Goal: Task Accomplishment & Management: Complete application form

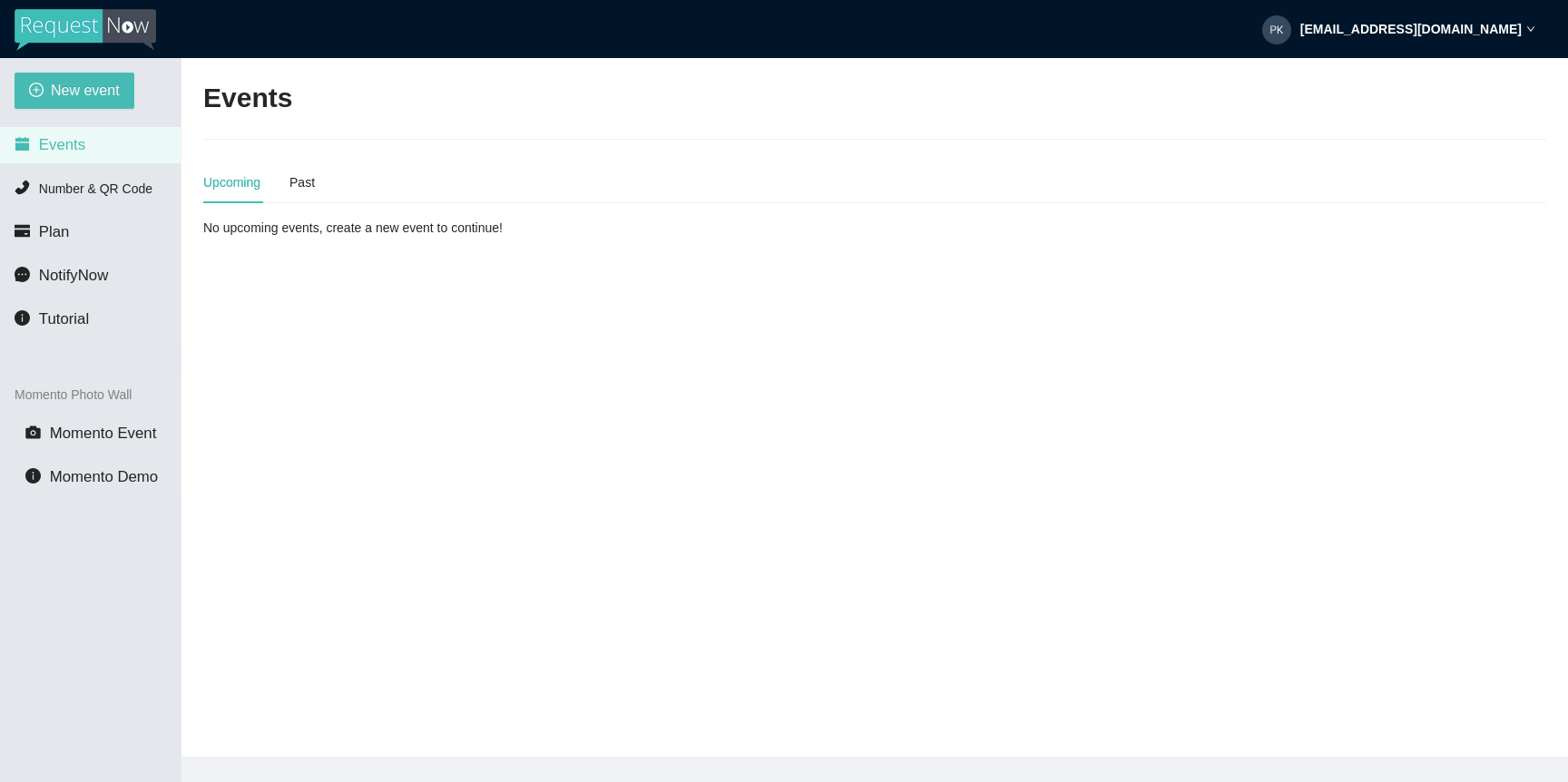
click at [109, 112] on div "New event Events Number & QR Code Plan NotifyNow Tutorial Momento Photo Wall Mo…" at bounding box center [90, 449] width 181 height 782
click at [98, 94] on span "New event" at bounding box center [84, 89] width 69 height 22
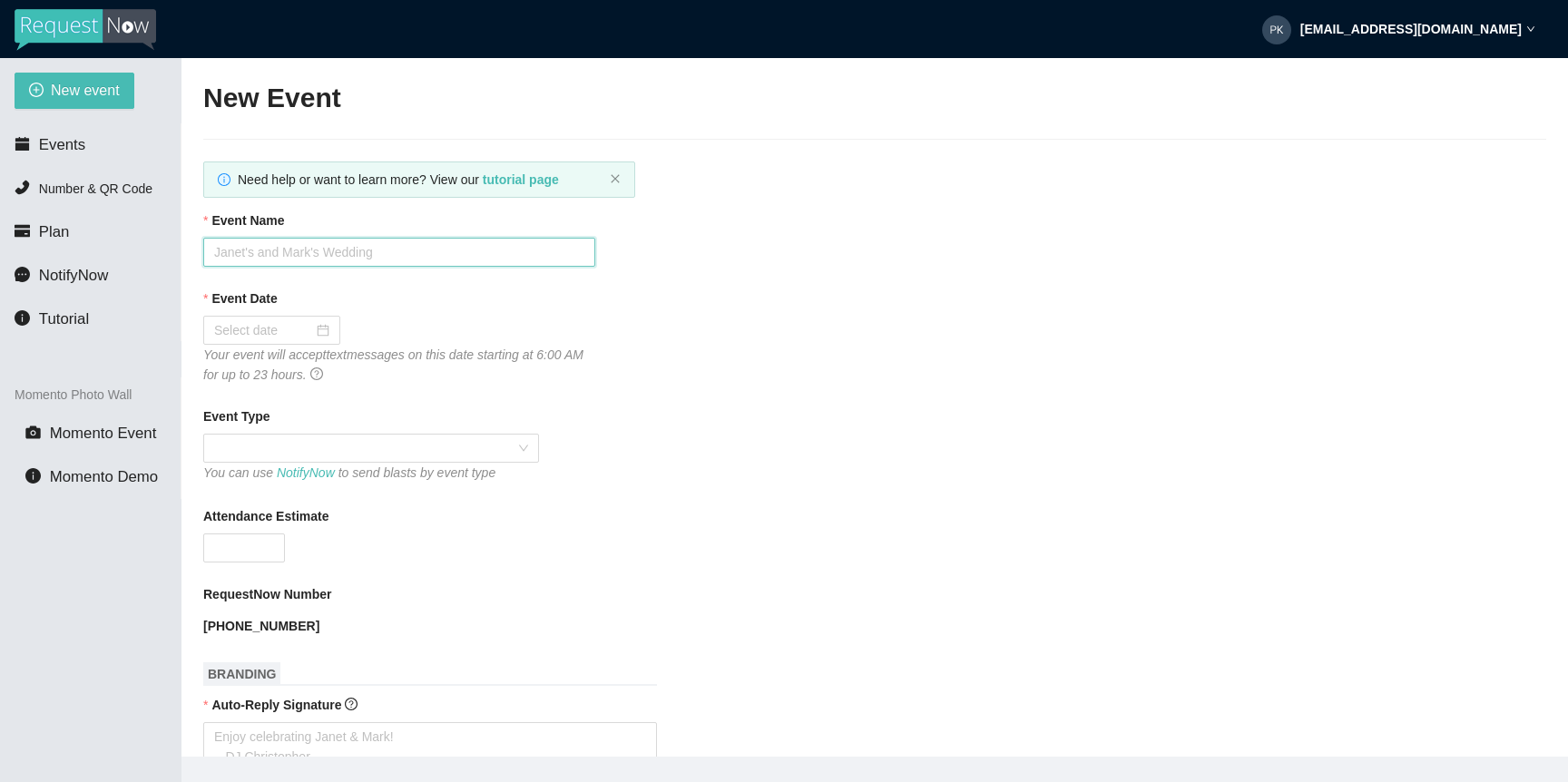
click at [378, 261] on input "Event Name" at bounding box center [399, 252] width 392 height 29
type input "3"
type input "e"
type input "Willem & Shayla De Jong"
click at [324, 329] on div at bounding box center [271, 330] width 137 height 29
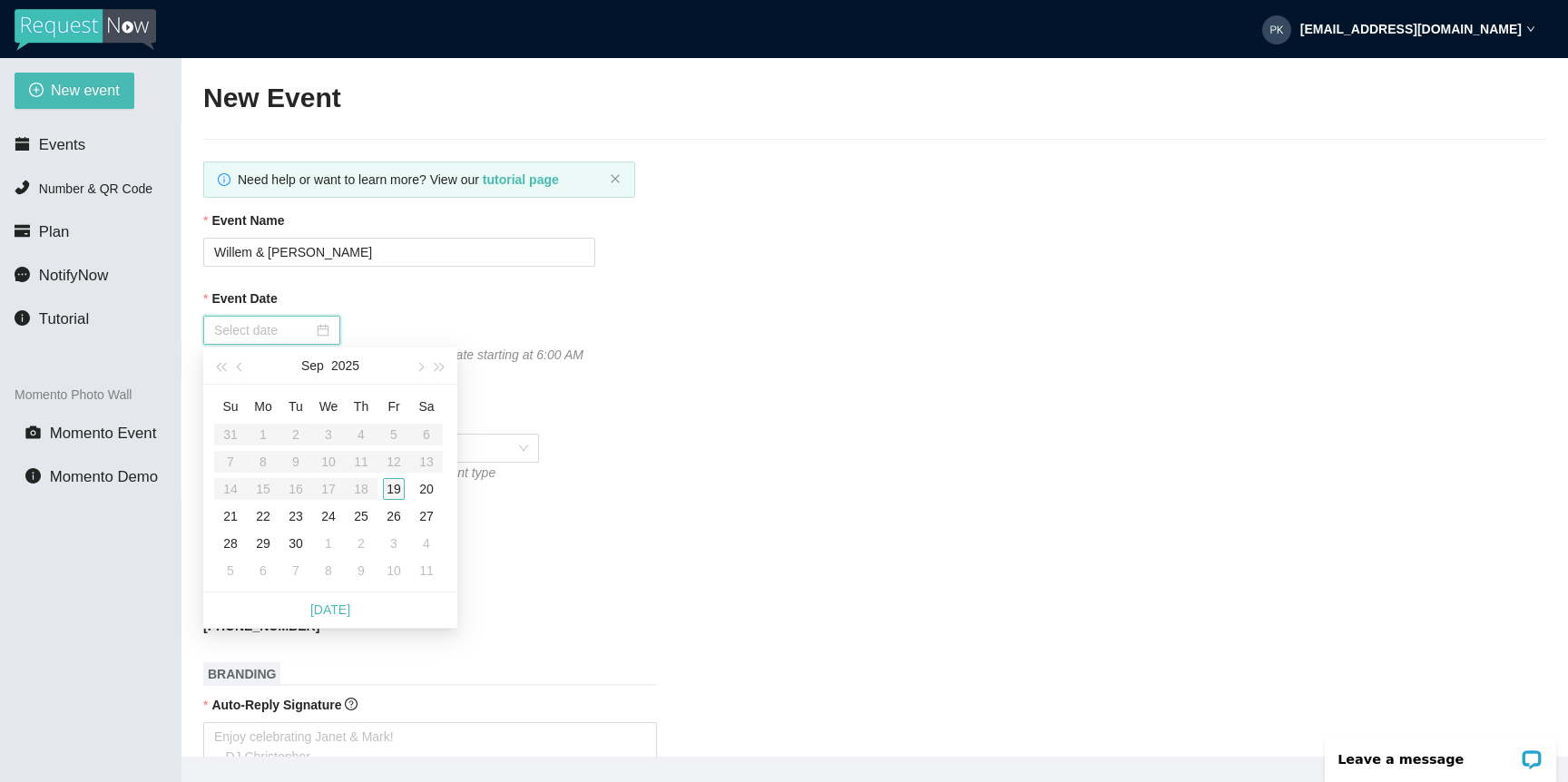
type input "09/19/2025"
click at [391, 486] on div "19" at bounding box center [393, 488] width 21 height 21
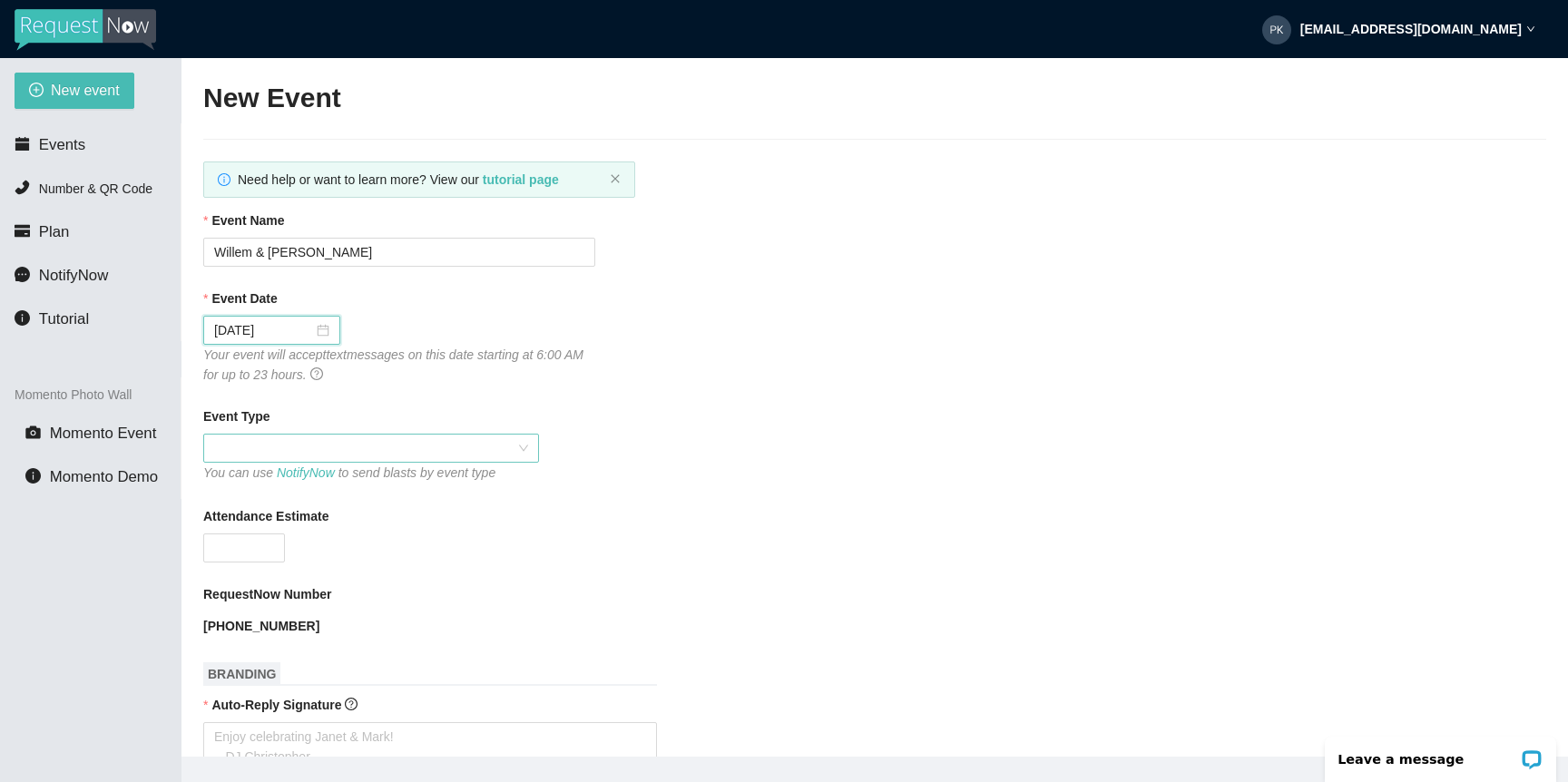
click at [334, 444] on span at bounding box center [371, 448] width 314 height 27
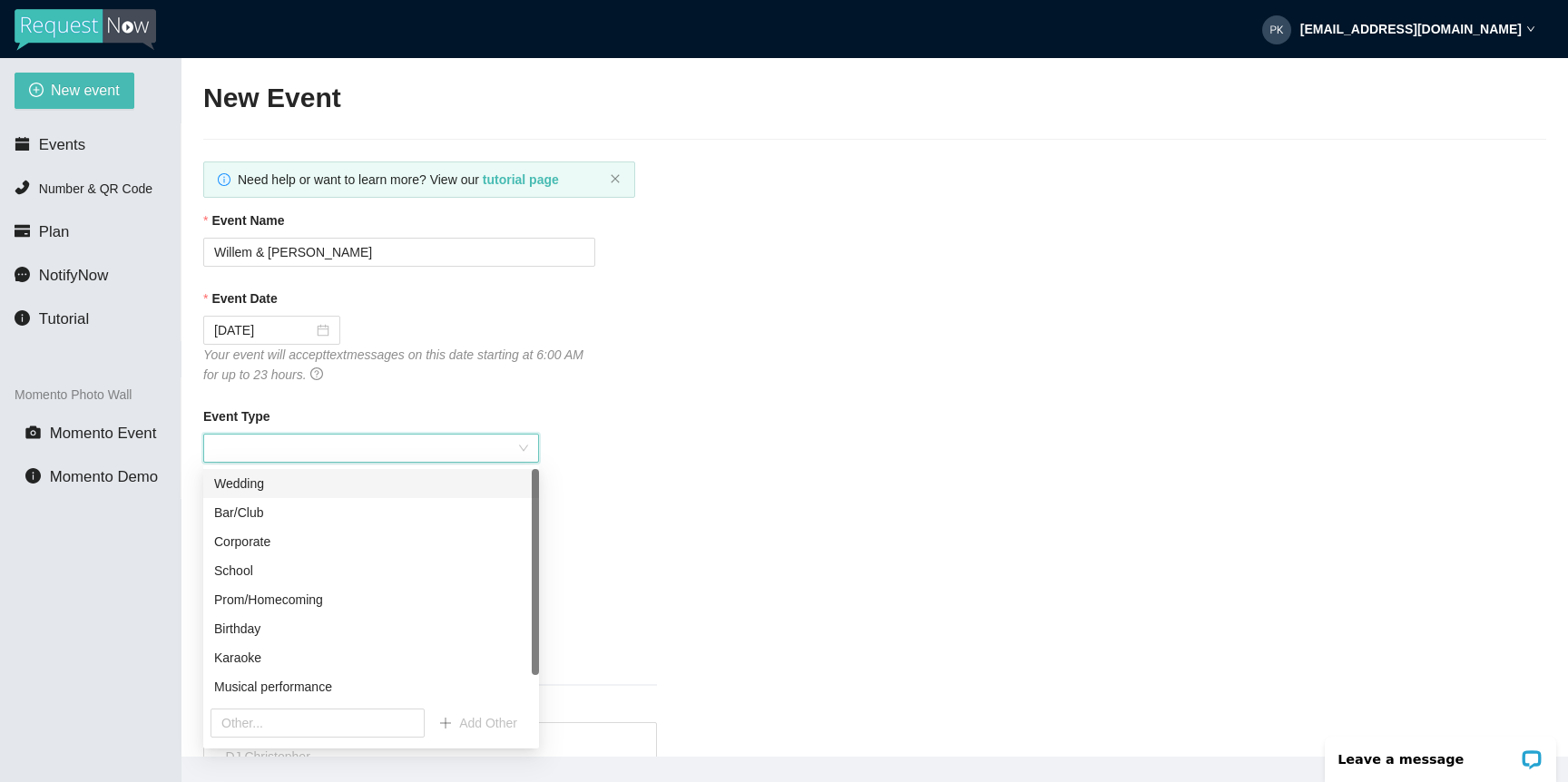
click at [320, 481] on div "Wedding" at bounding box center [371, 484] width 314 height 20
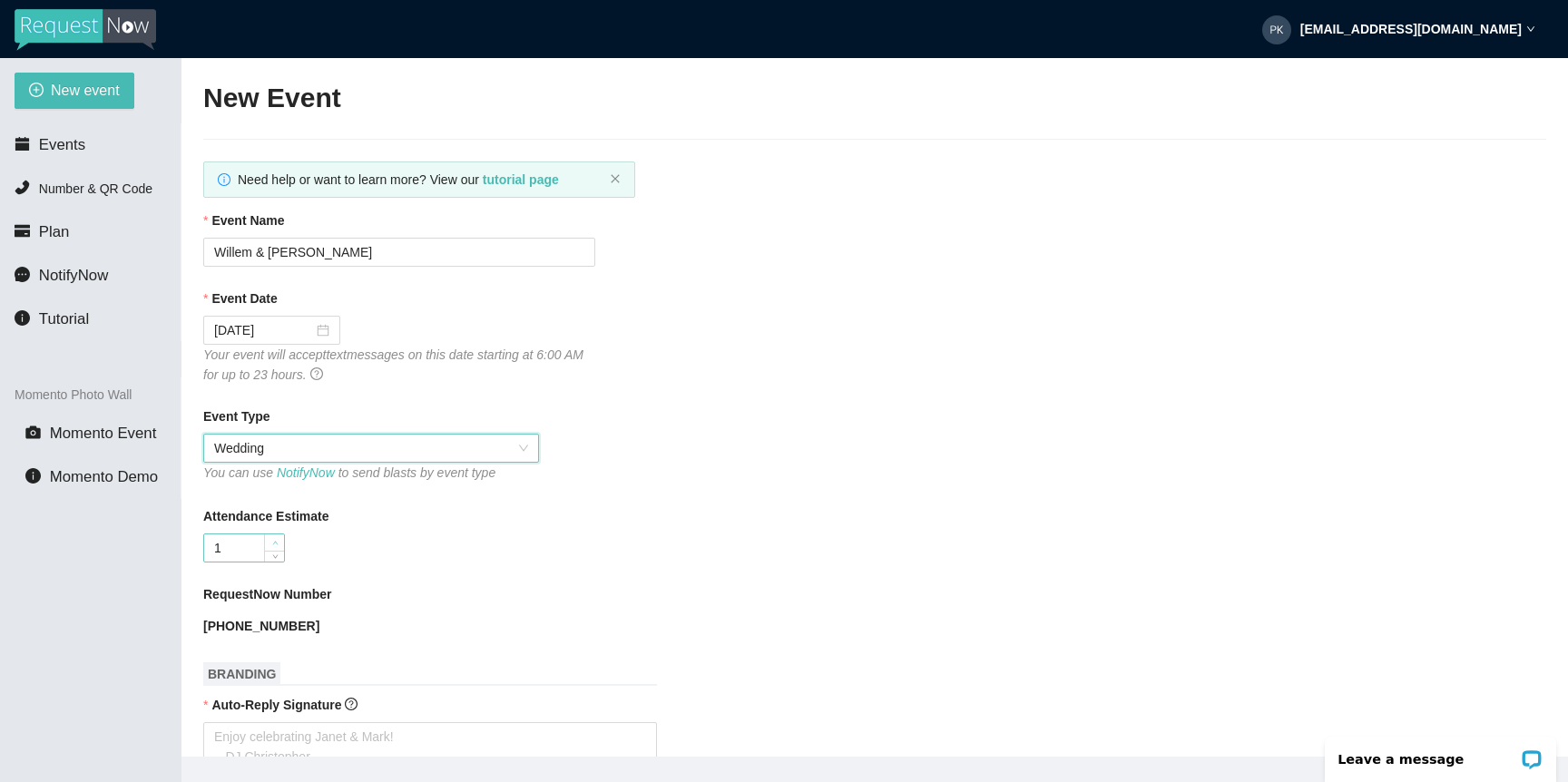
click at [281, 543] on span "Increase Value" at bounding box center [273, 542] width 20 height 16
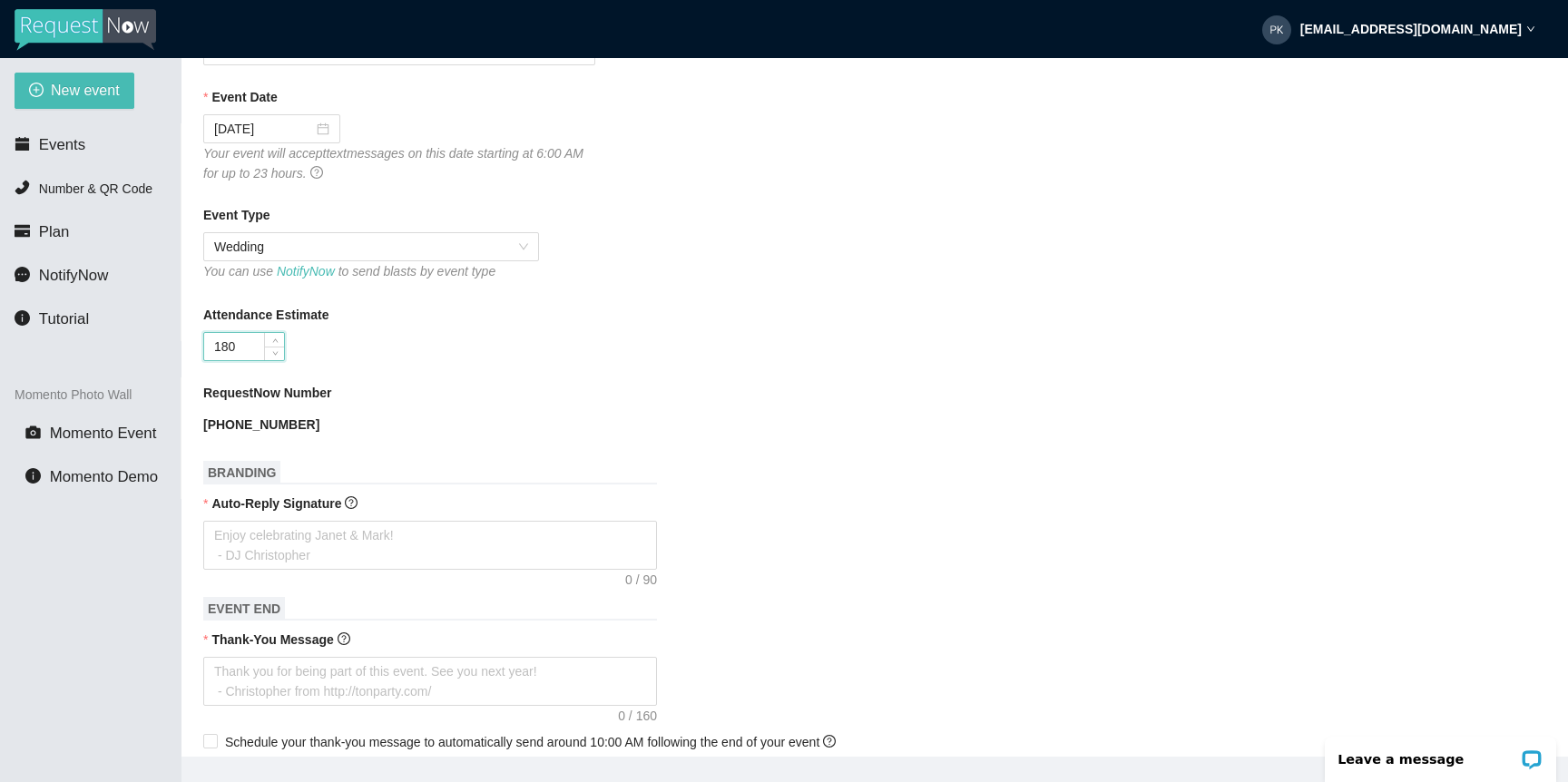
scroll to position [205, 0]
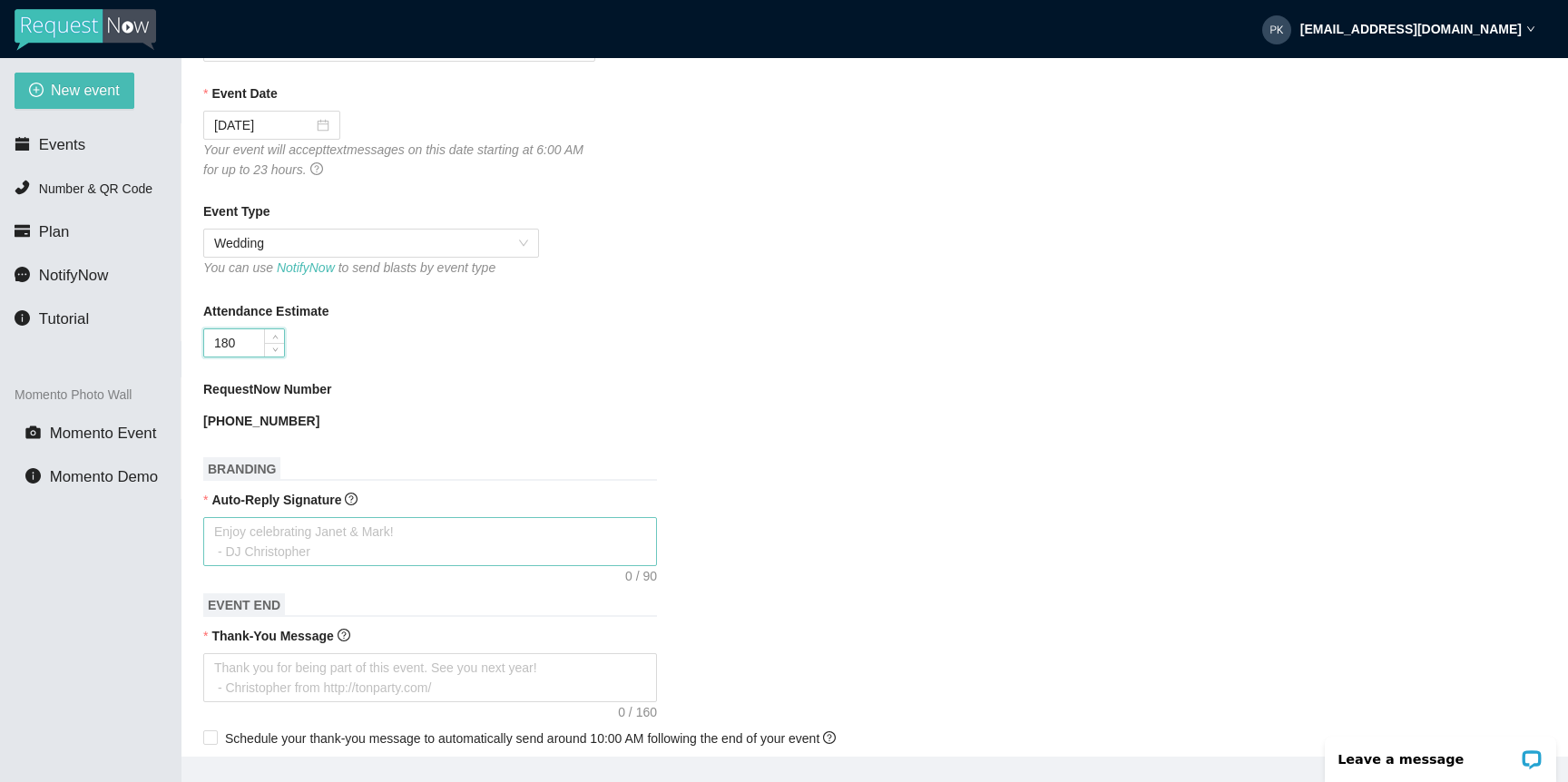
type input "180"
click at [369, 539] on textarea "Auto-Reply Signature" at bounding box center [430, 542] width 454 height 49
type textarea "E"
type textarea "En"
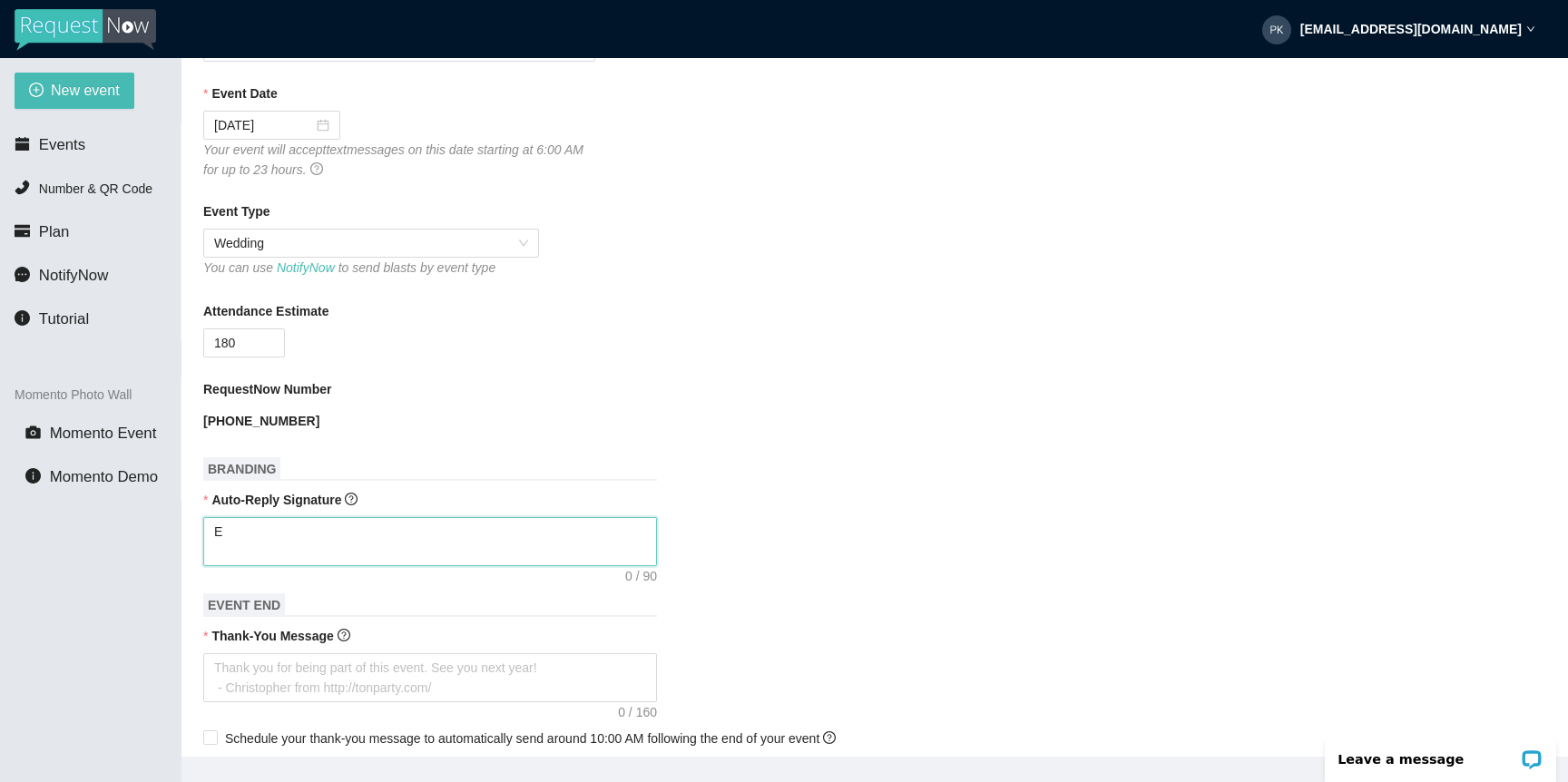
type textarea "En"
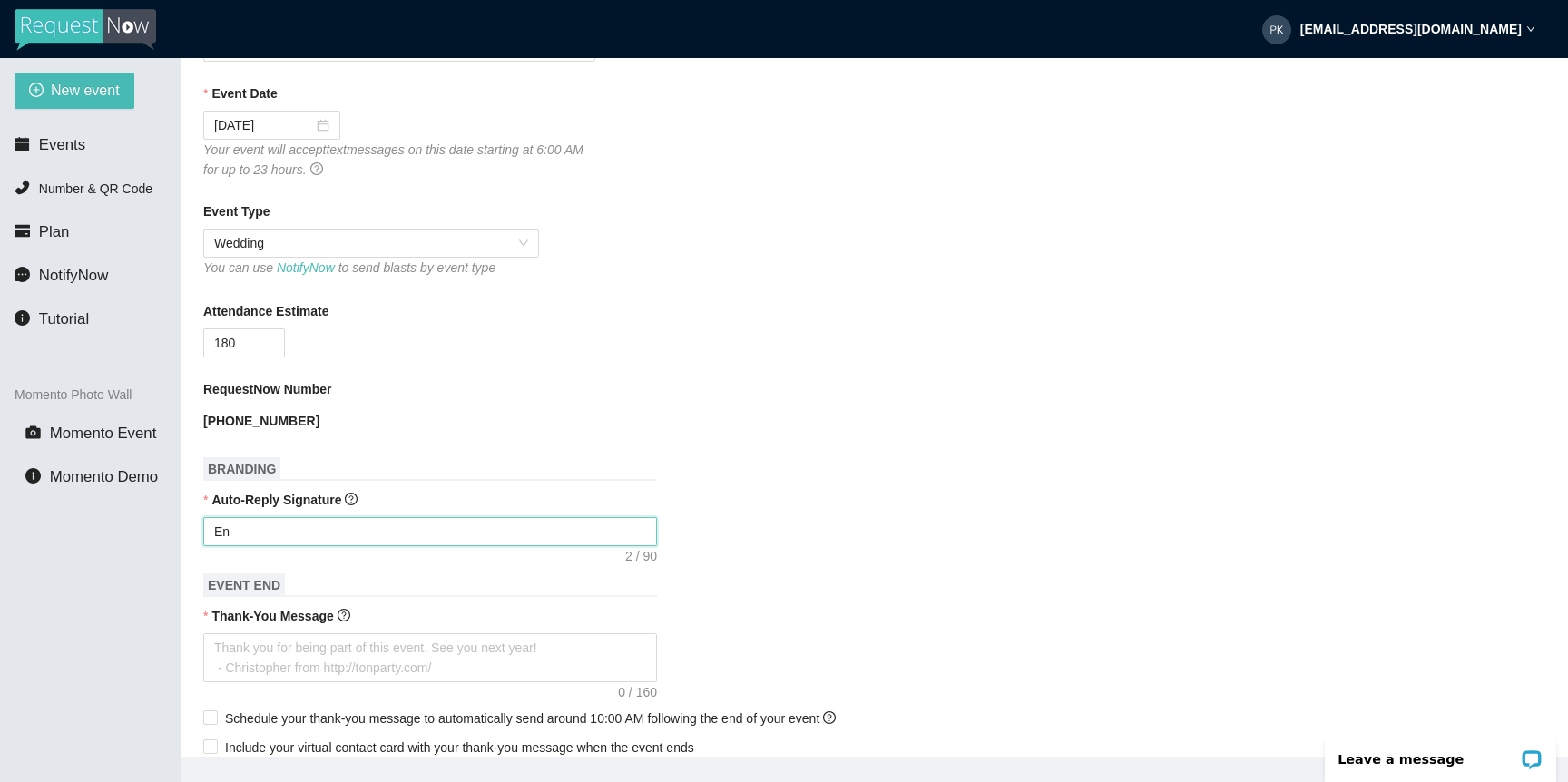
type textarea "Enj"
type textarea "Enjo"
type textarea "Enjoy"
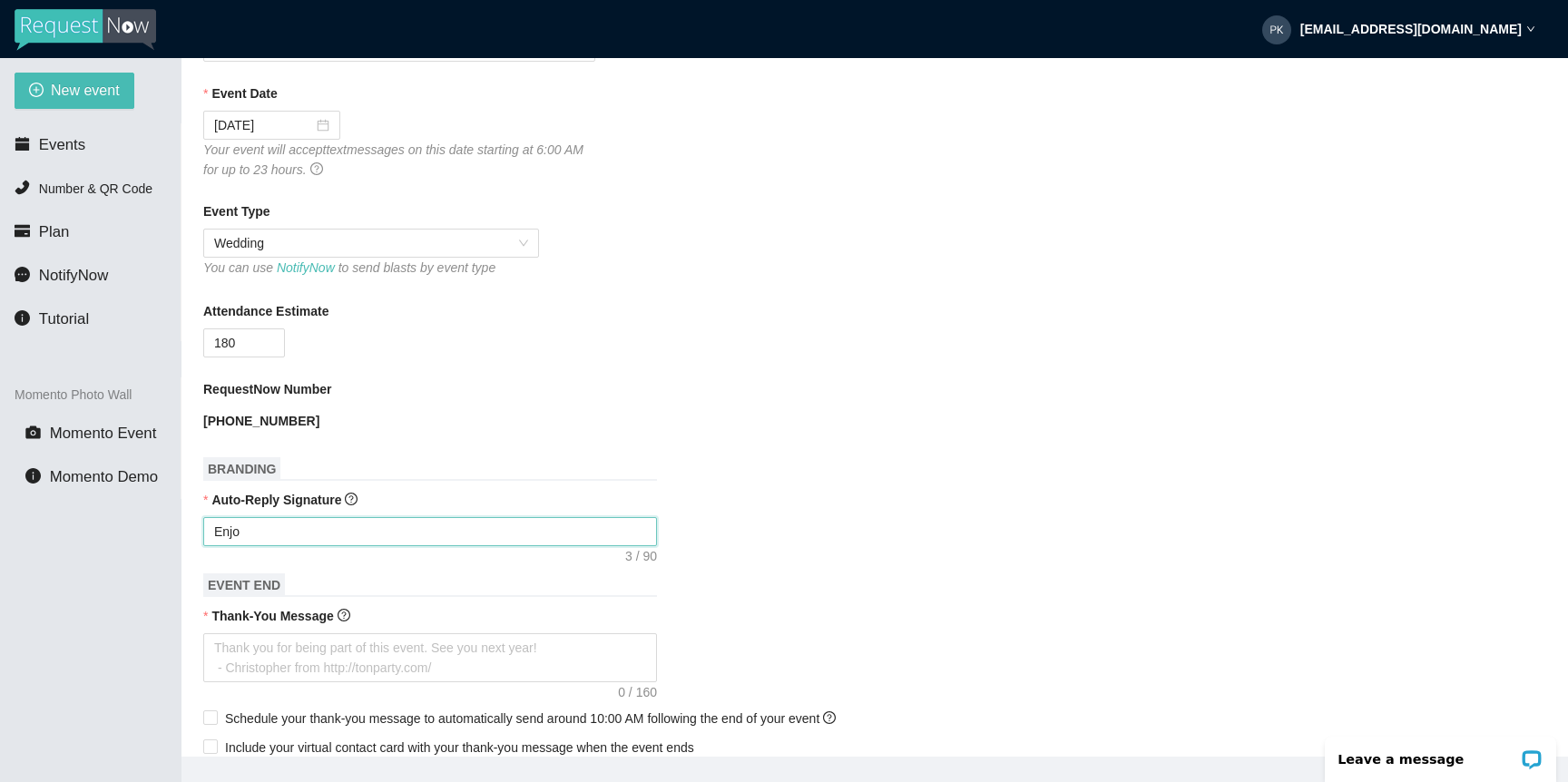
type textarea "Enjoy"
type textarea "Enjoy c"
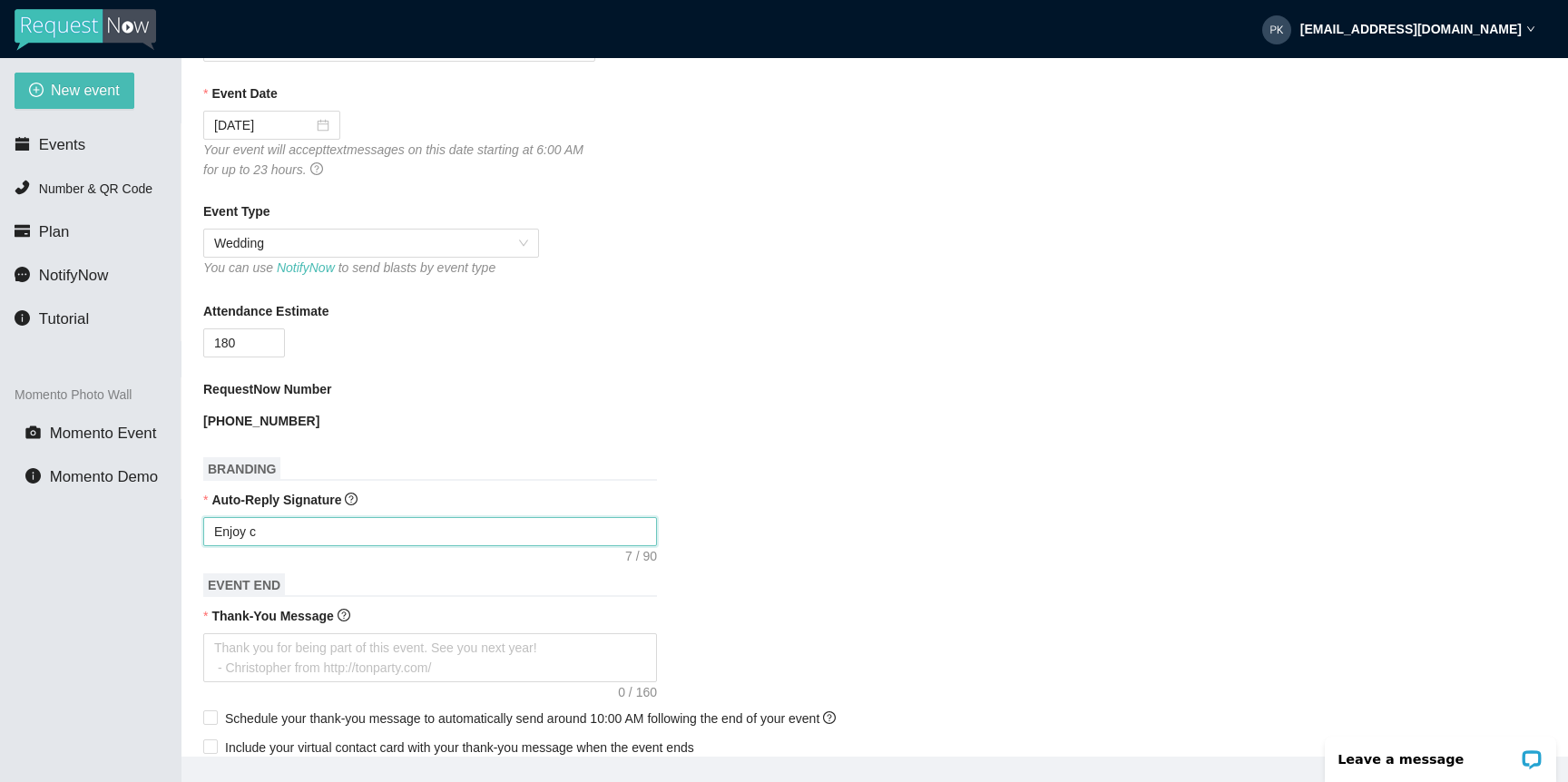
type textarea "Enjoy ce"
type textarea "Enjoy cel"
type textarea "Enjoy cele"
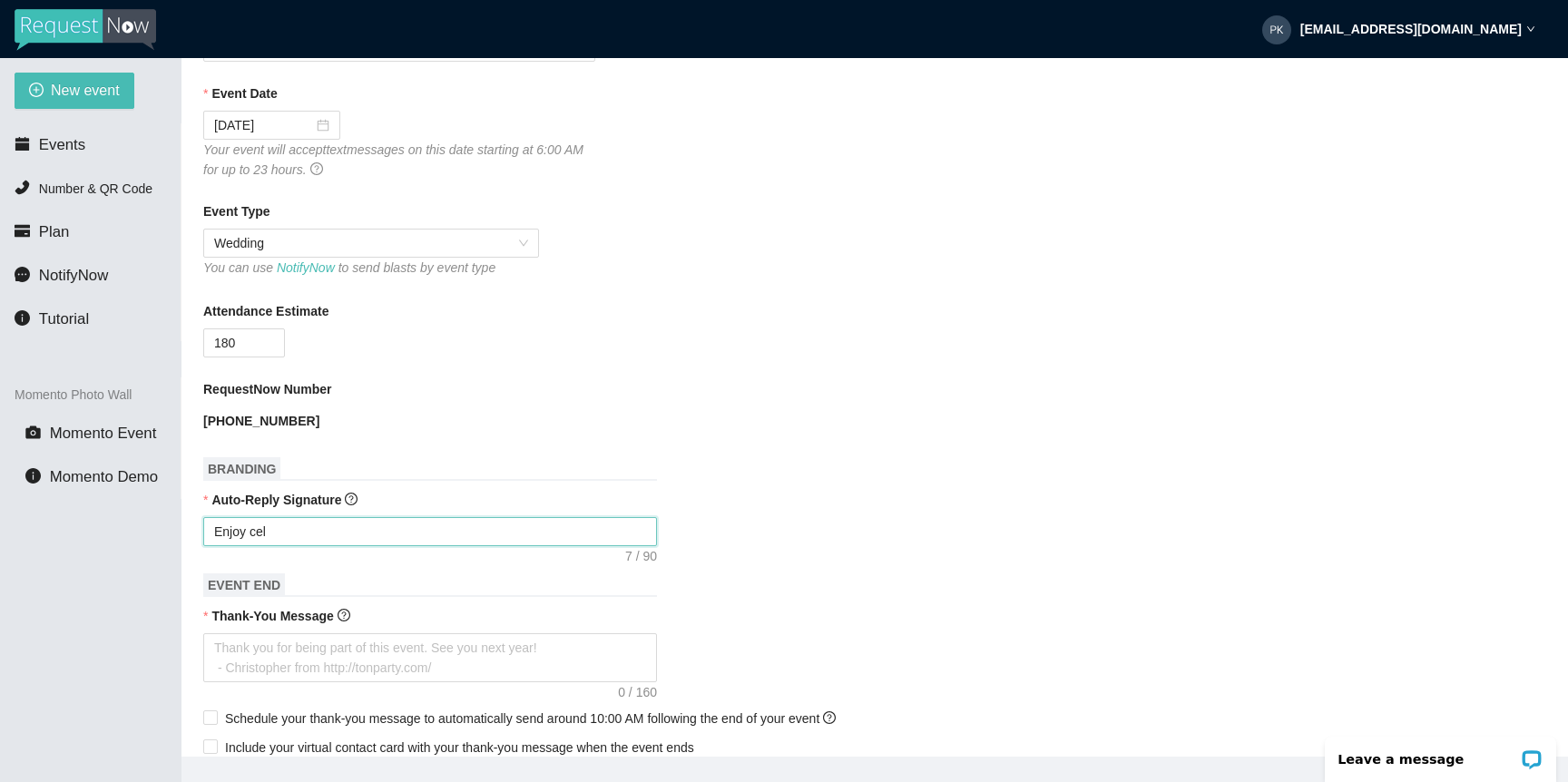
type textarea "Enjoy cele"
type textarea "Enjoy celeb"
type textarea "Enjoy celebr"
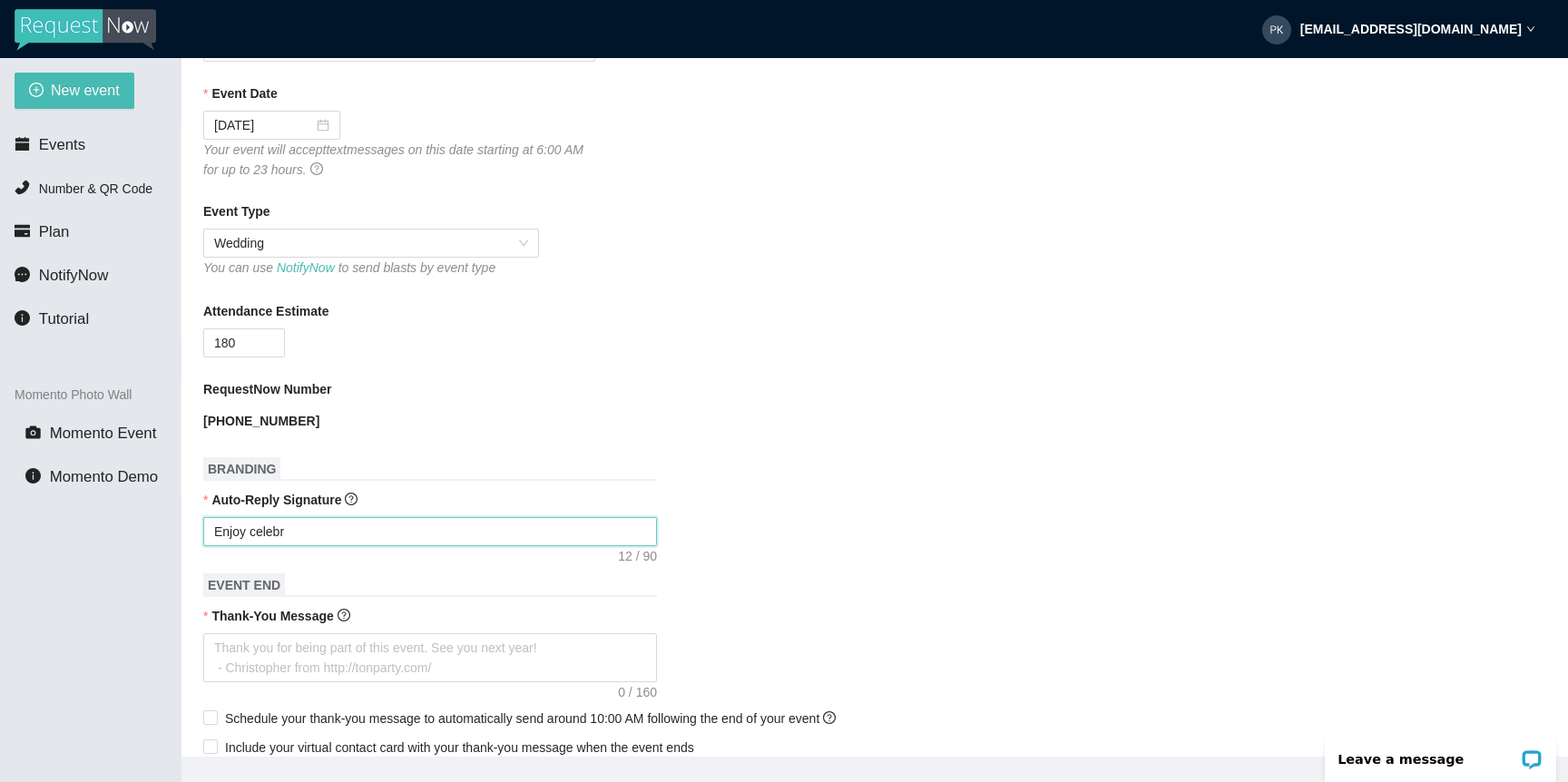
type textarea "Enjoy celebra"
type textarea "Enjoy celebrat"
type textarea "Enjoy celebrati"
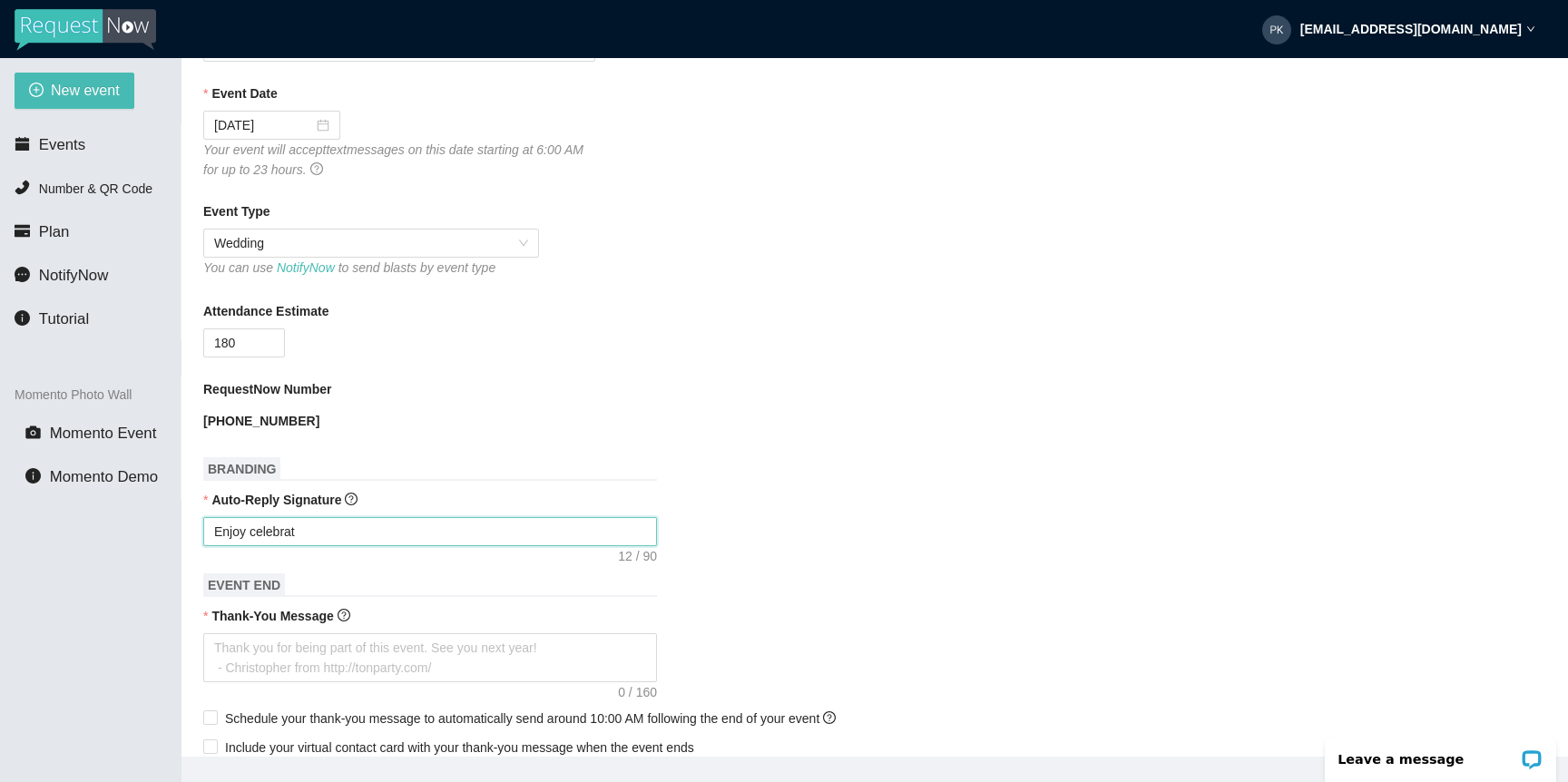
type textarea "Enjoy celebrati"
type textarea "Enjoy celebratin"
type textarea "Enjoy celebrating"
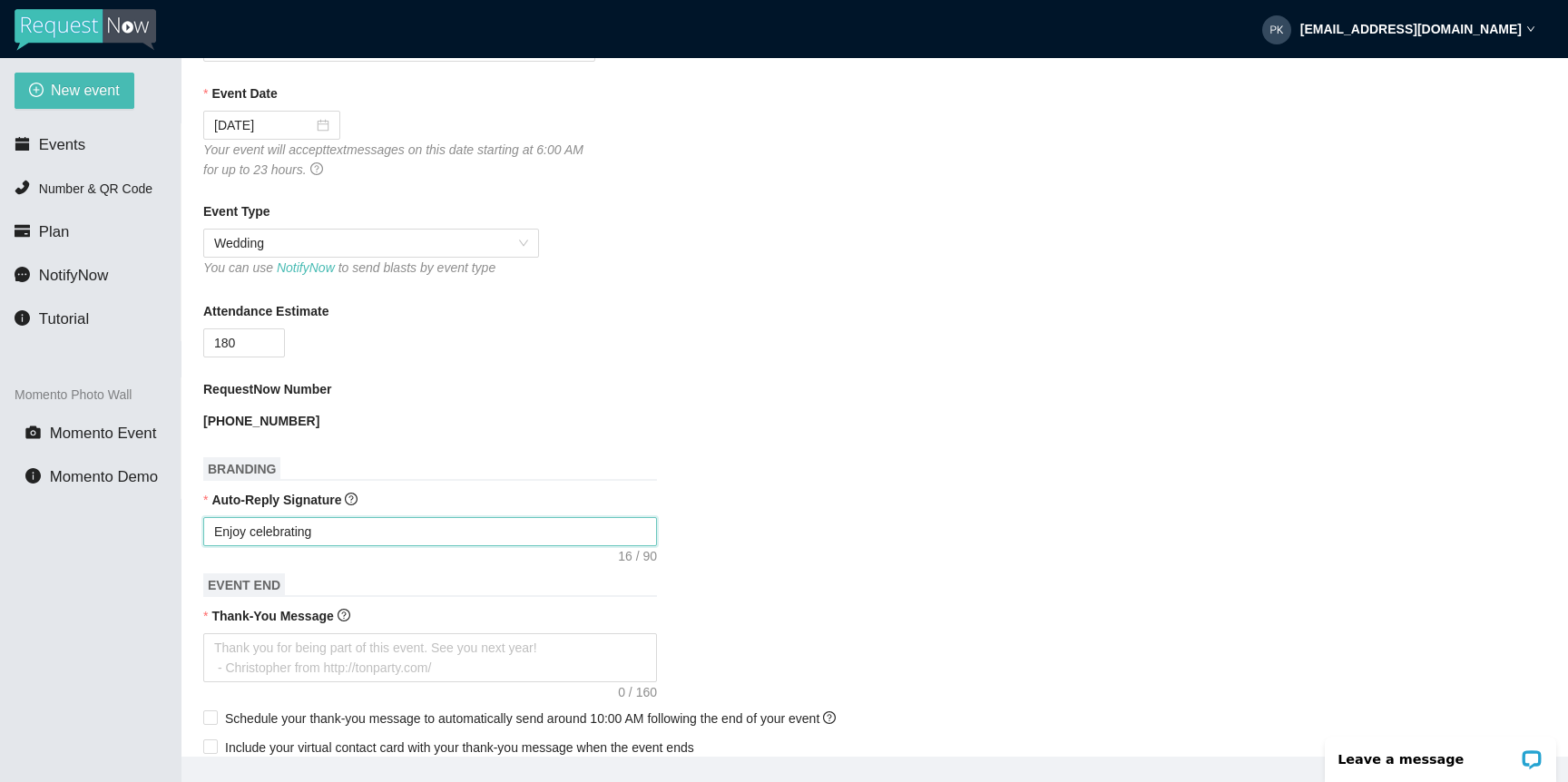
type textarea "Enjoy celebrating"
type textarea "Enjoy celebrating W"
type textarea "Enjoy celebrating Wi"
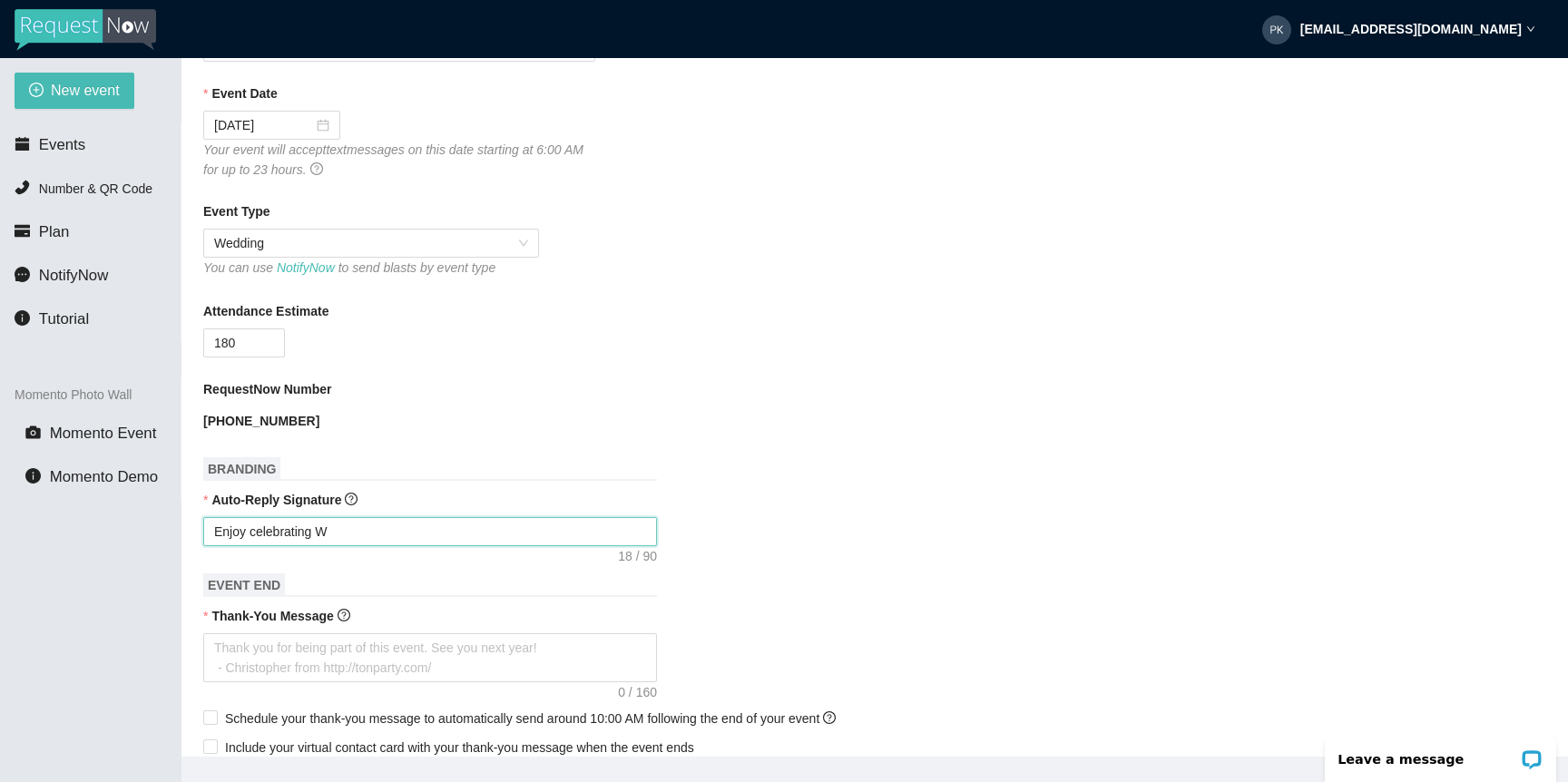
type textarea "Enjoy celebrating Wi"
type textarea "Enjoy celebrating Wil"
type textarea "Enjoy celebrating Will"
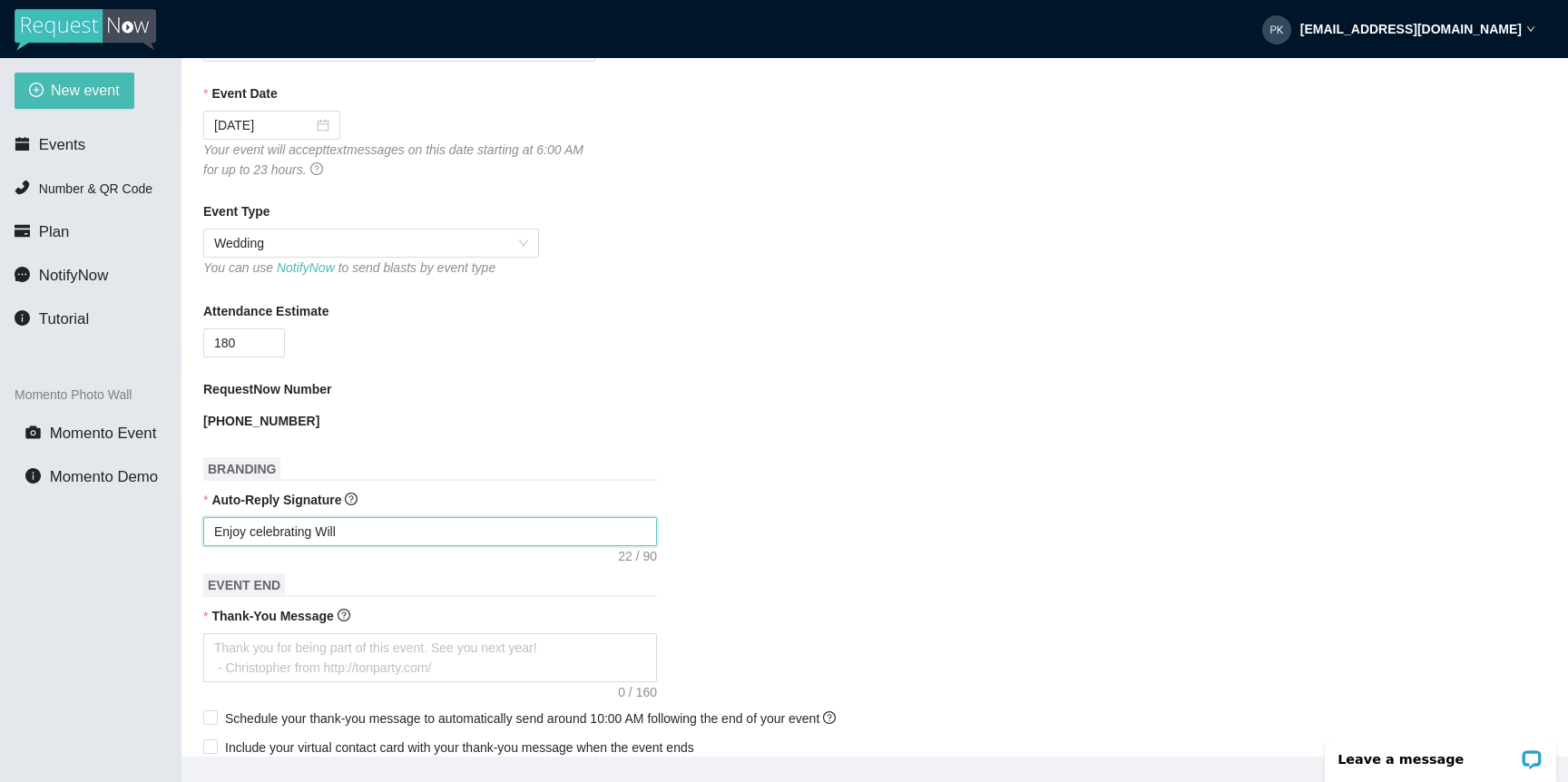
type textarea "Enjoy celebrating Wille"
type textarea "Enjoy celebrating Willem"
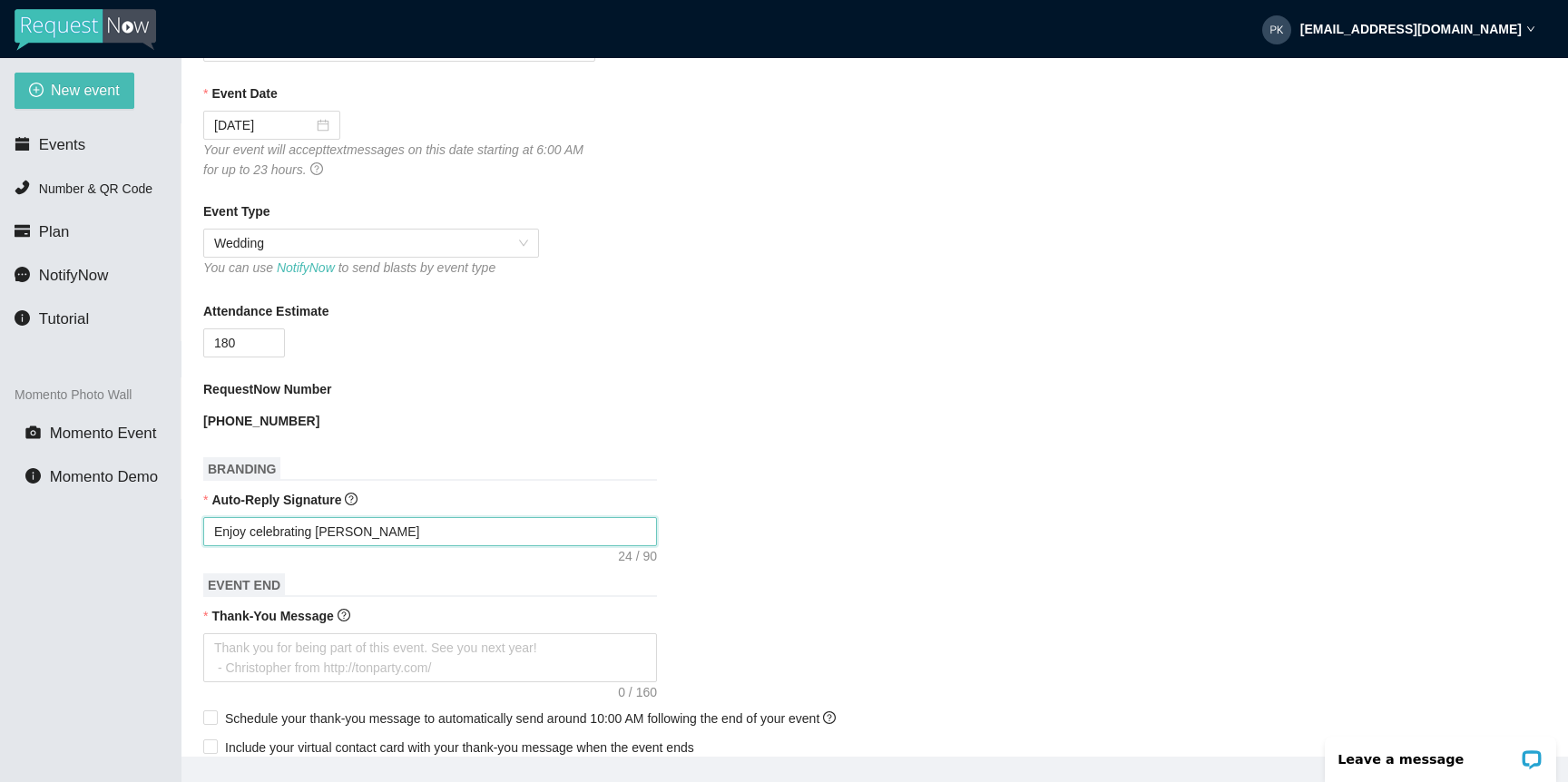
type textarea "Enjoy celebrating Willem"
type textarea "Enjoy celebrating Willem &"
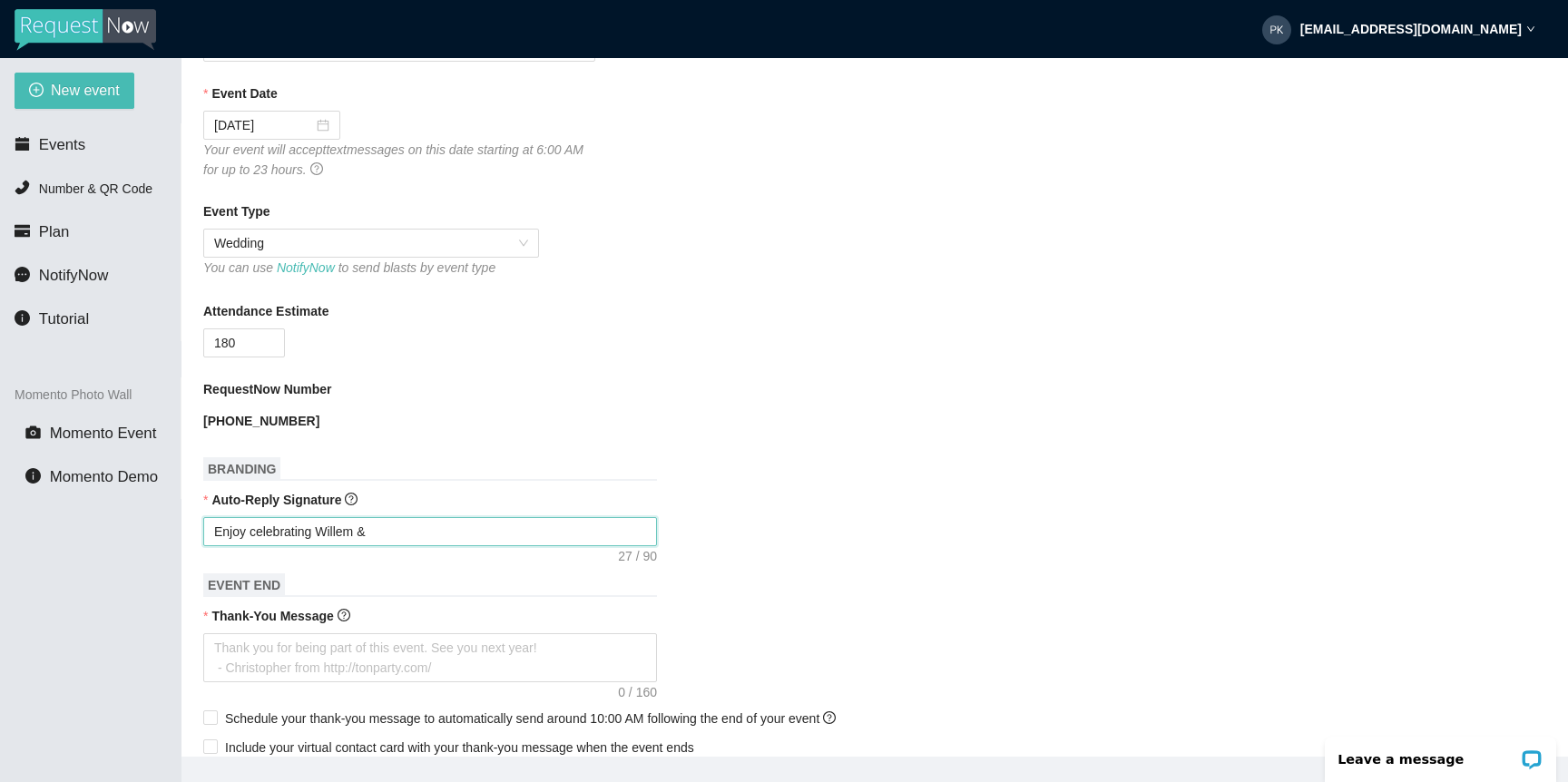
type textarea "Enjoy celebrating Willem & S"
type textarea "Enjoy celebrating Willem & Sh"
type textarea "Enjoy celebrating Willem & Sha"
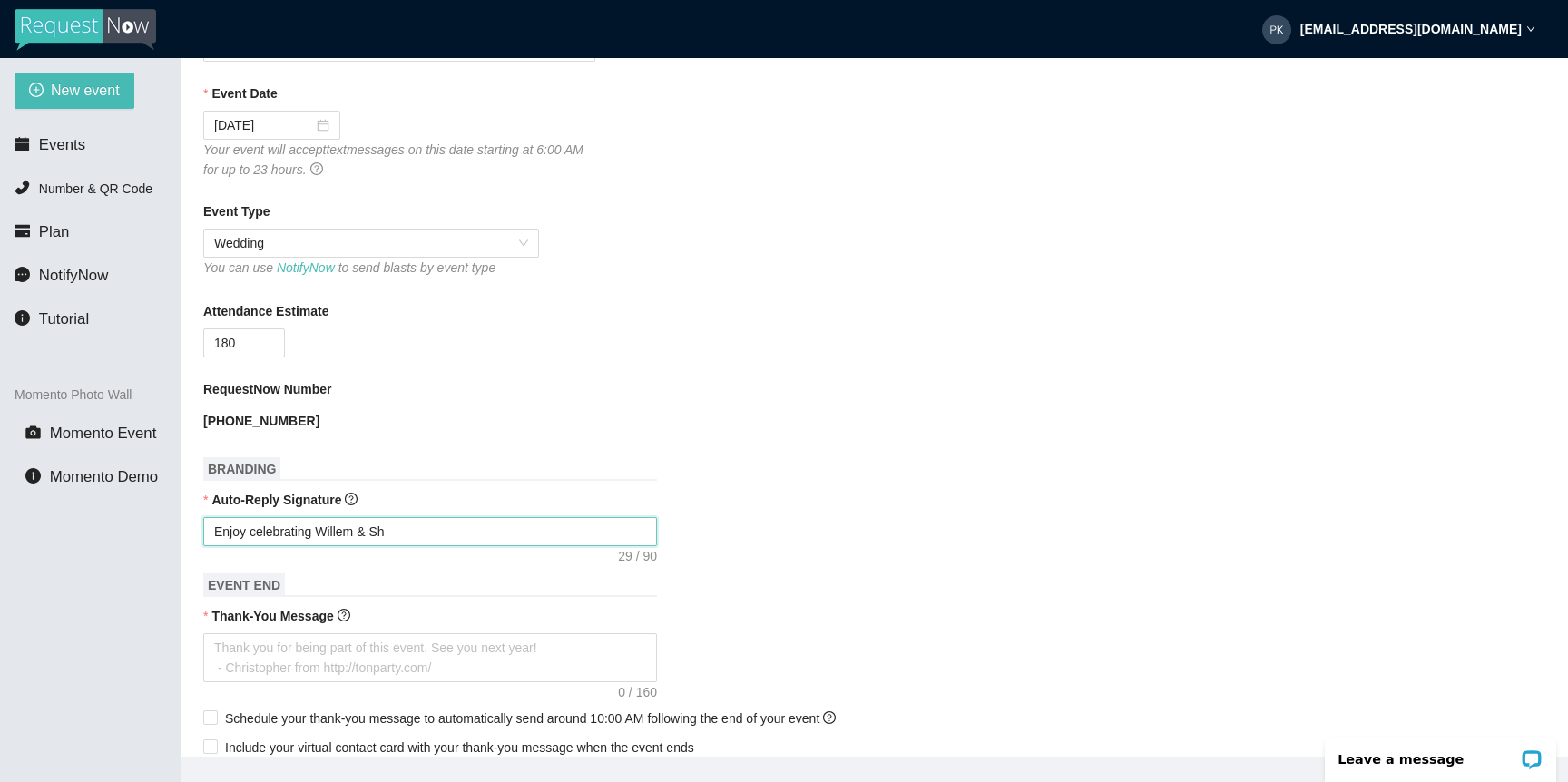
type textarea "Enjoy celebrating Willem & Sha"
type textarea "Enjoy celebrating Willem & Shay"
type textarea "Enjoy celebrating Willem & Shayl"
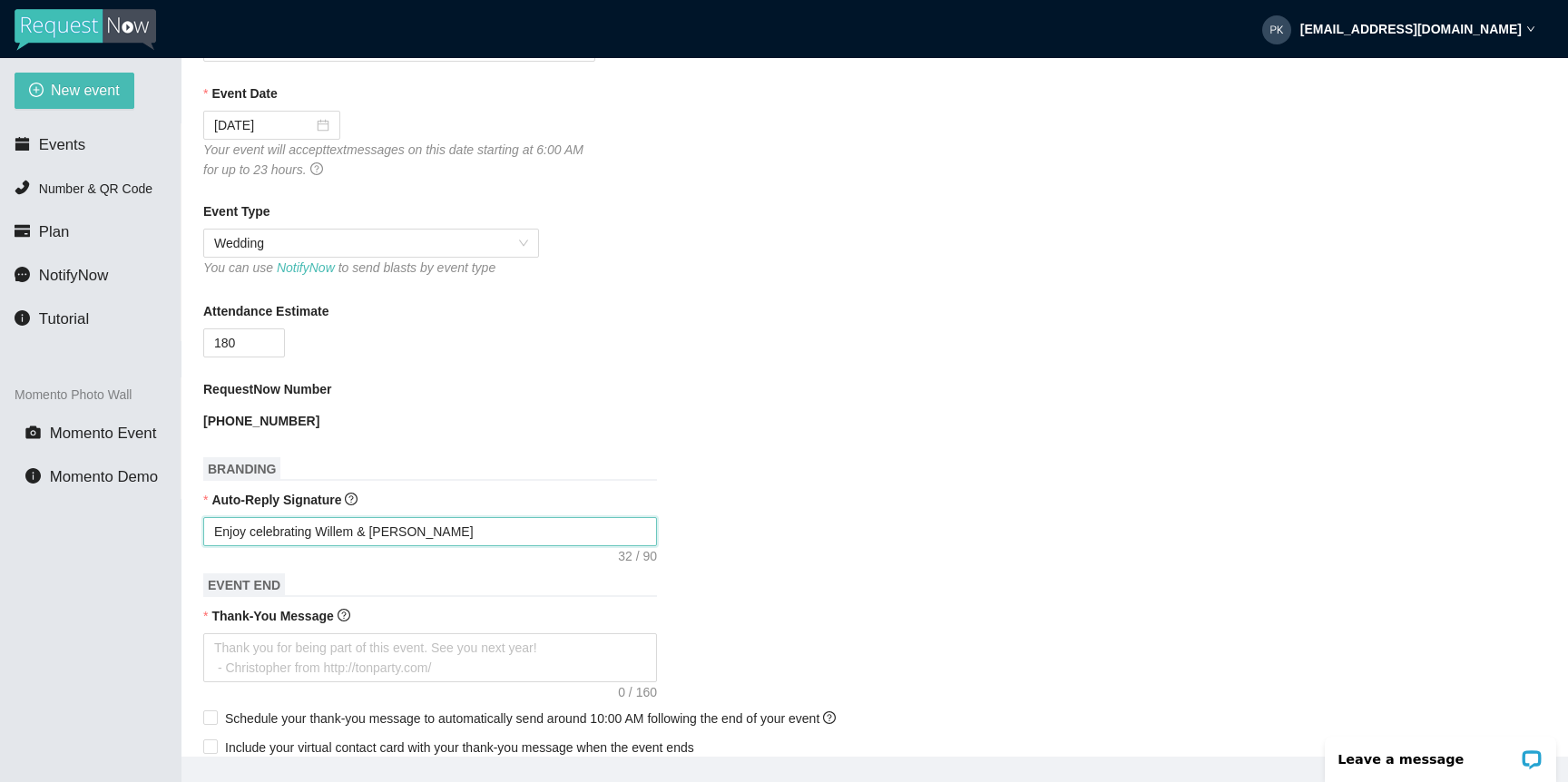
type textarea "Enjoy celebrating Willem & Shayla"
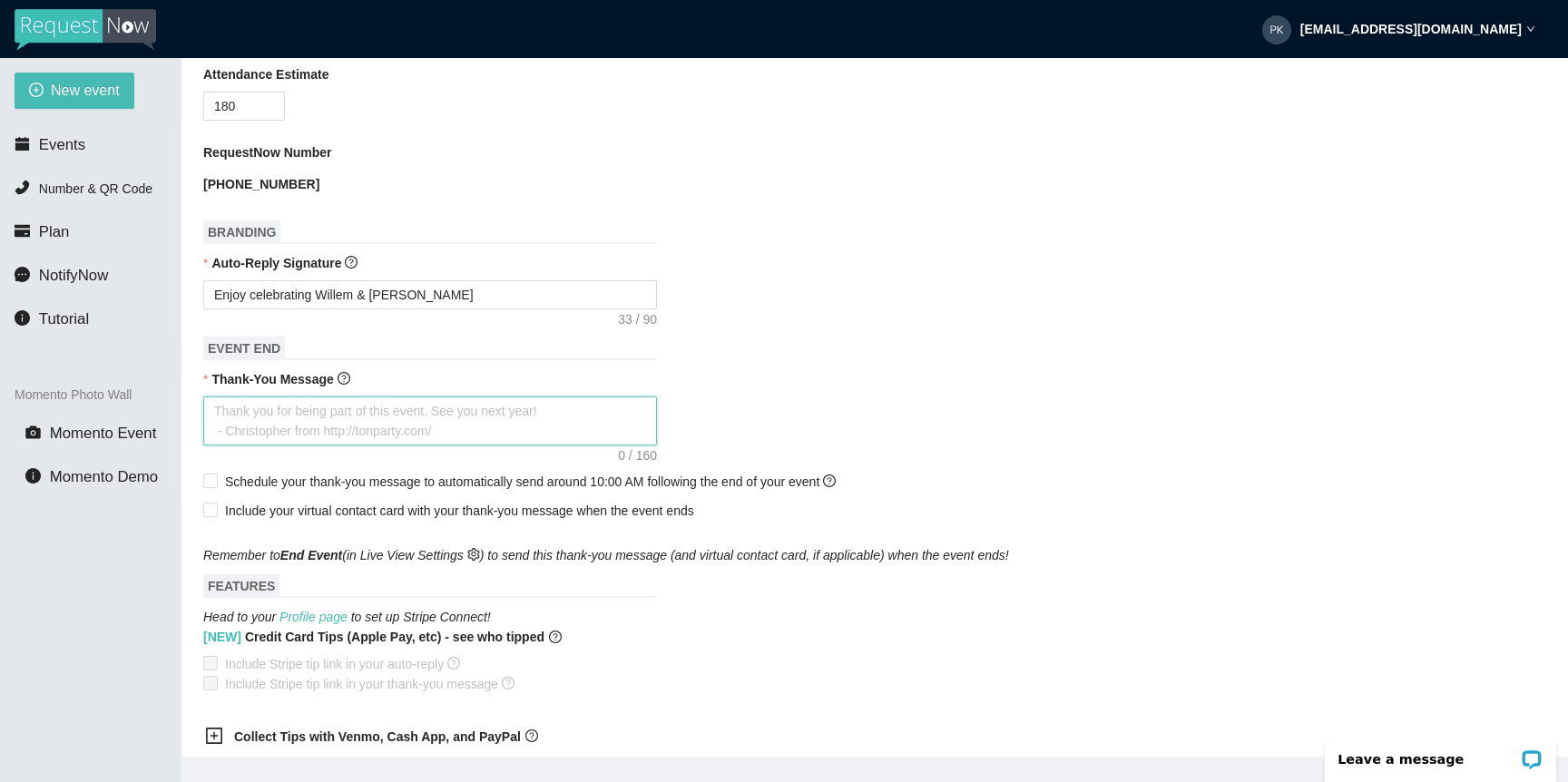
scroll to position [459, 0]
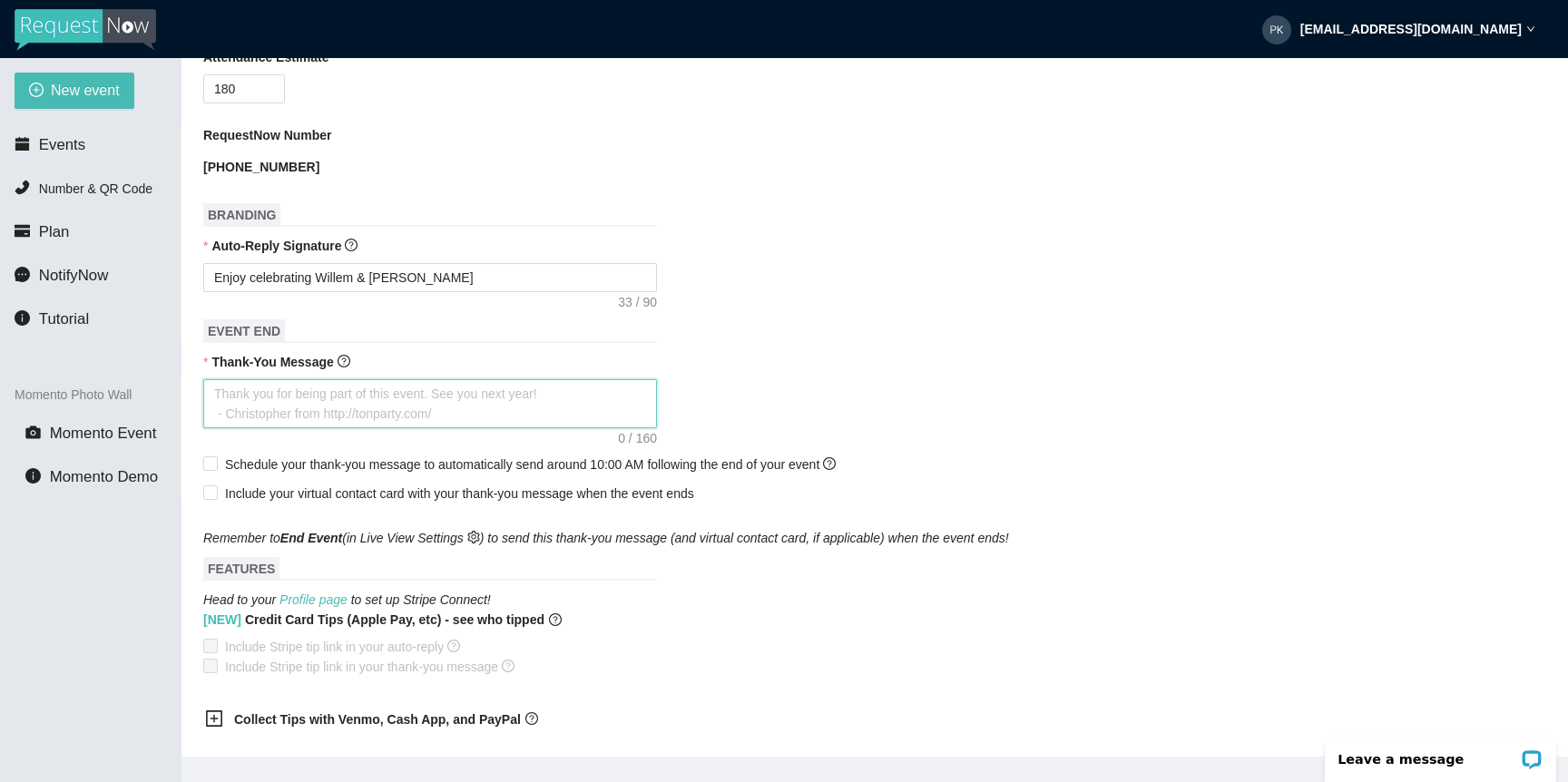
type textarea "T"
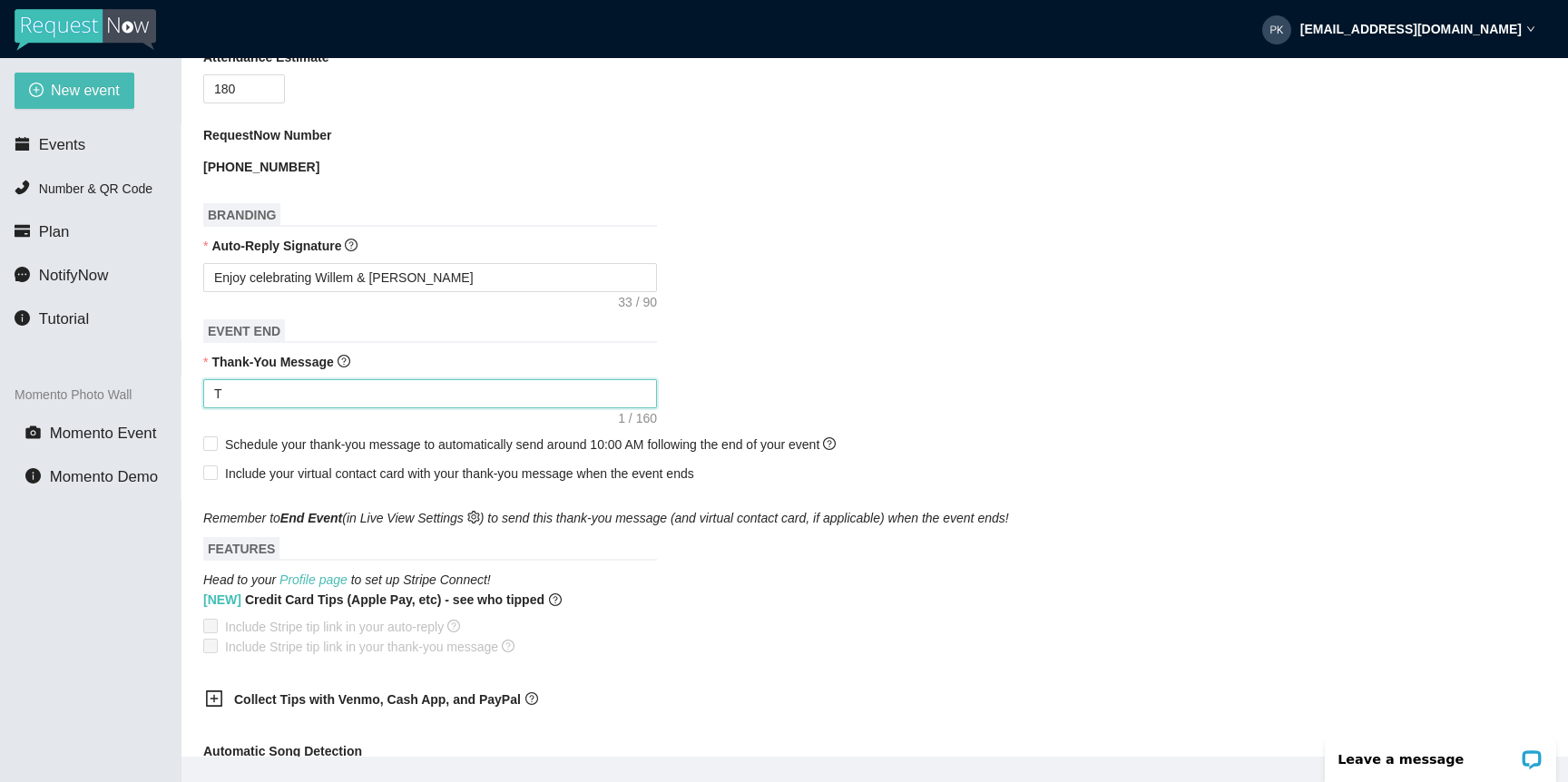
type textarea "Th"
type textarea "Tha"
type textarea "Than"
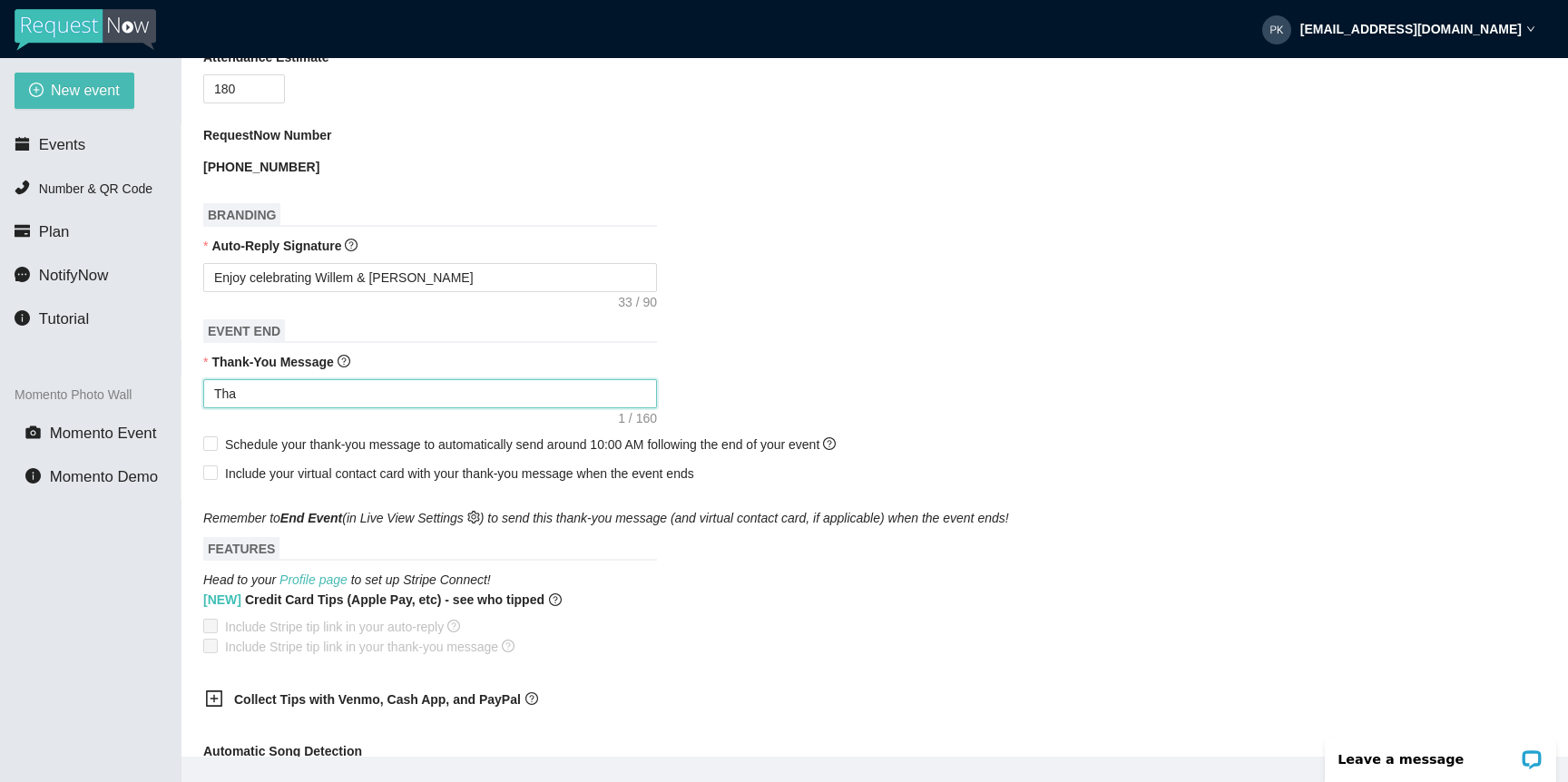
type textarea "Than"
type textarea "Thank"
type textarea "Thanks"
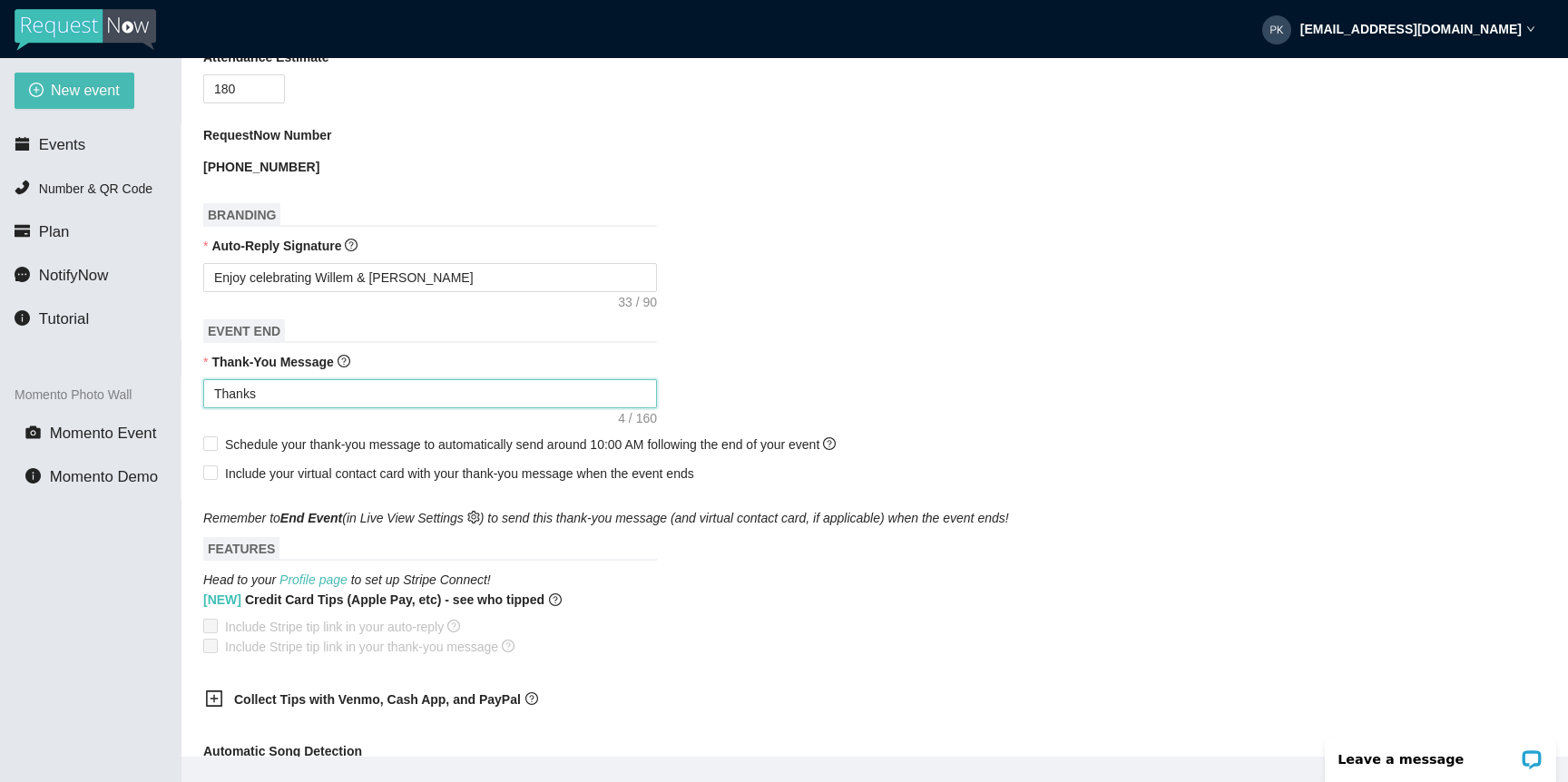
type textarea "Thanks"
type textarea "Thanks f"
type textarea "Thanks fo"
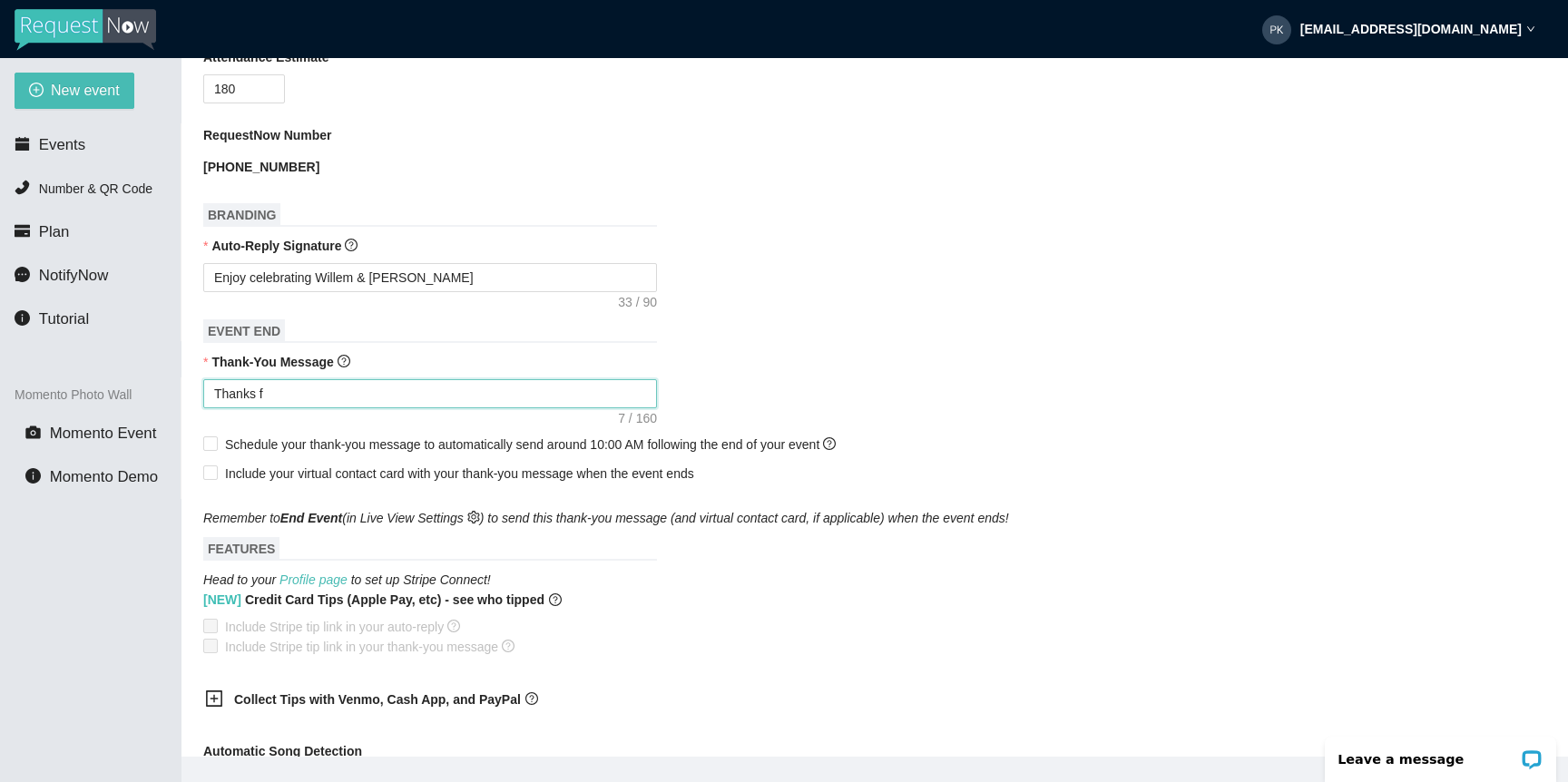
type textarea "Thanks fo"
type textarea "Thanks for"
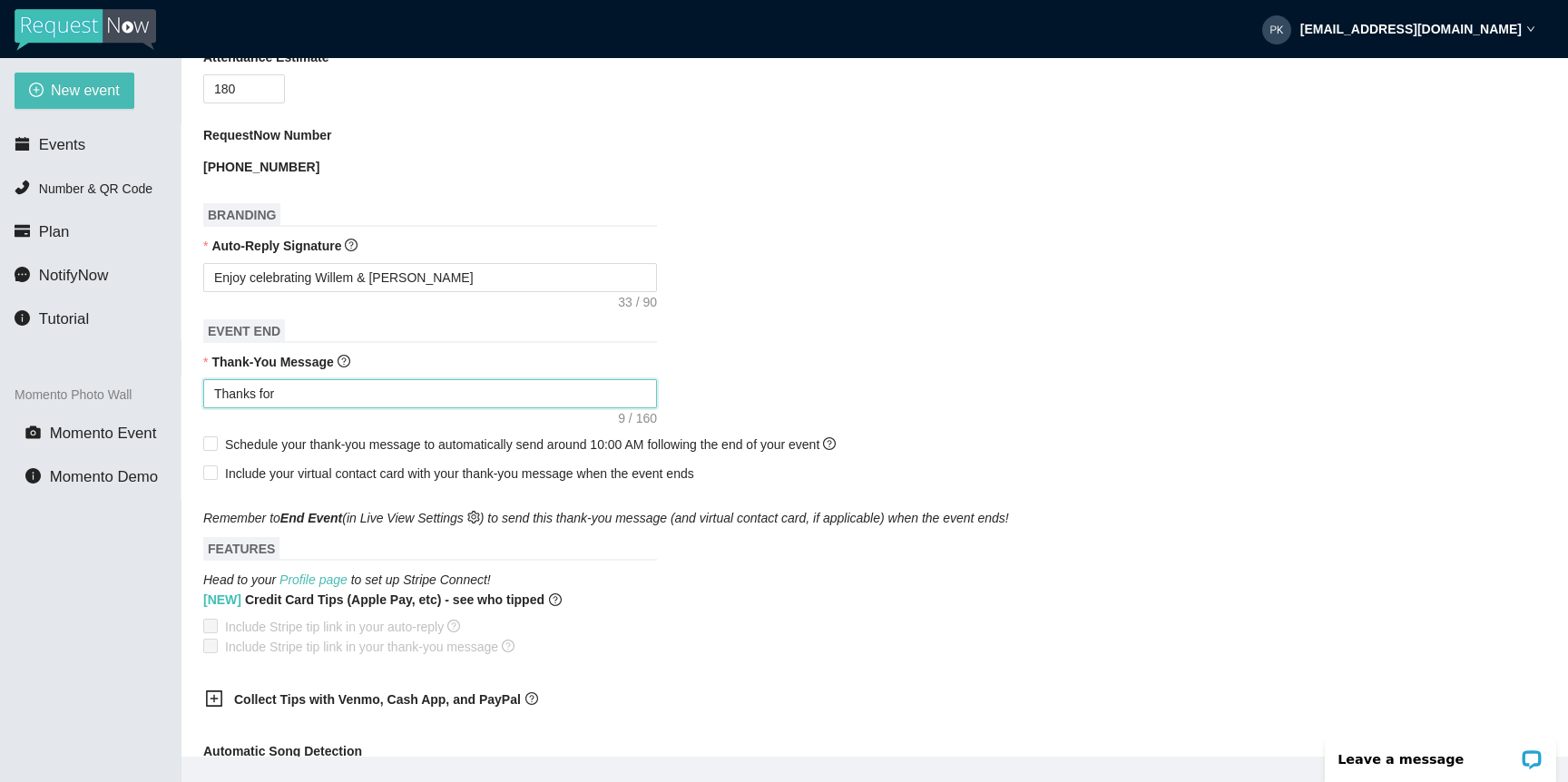
type textarea "Thanks for b"
type textarea "Thanks for be"
type textarea "Thanks for bei"
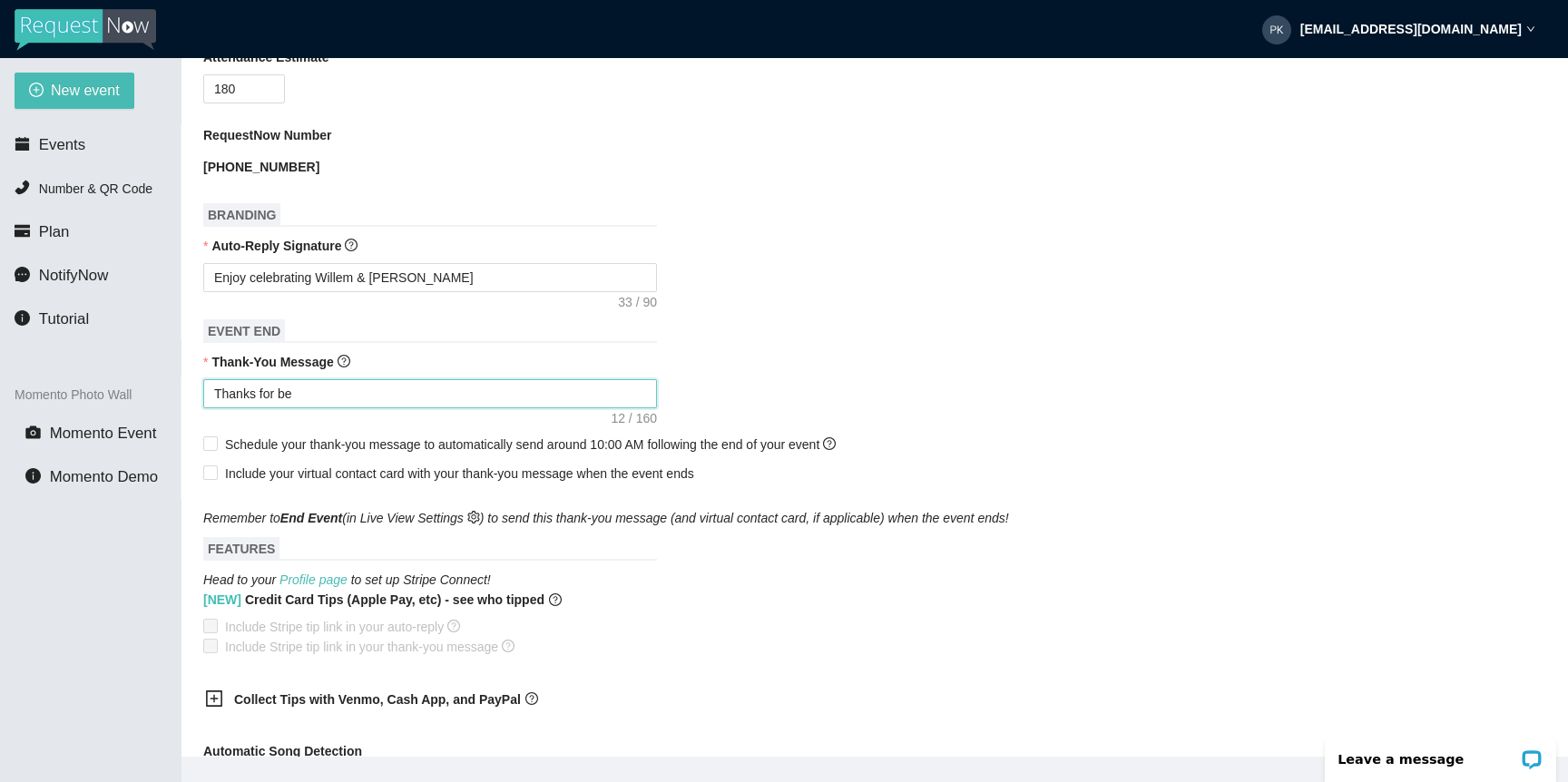
type textarea "Thanks for bei"
type textarea "Thanks for bein"
type textarea "Thanks for being"
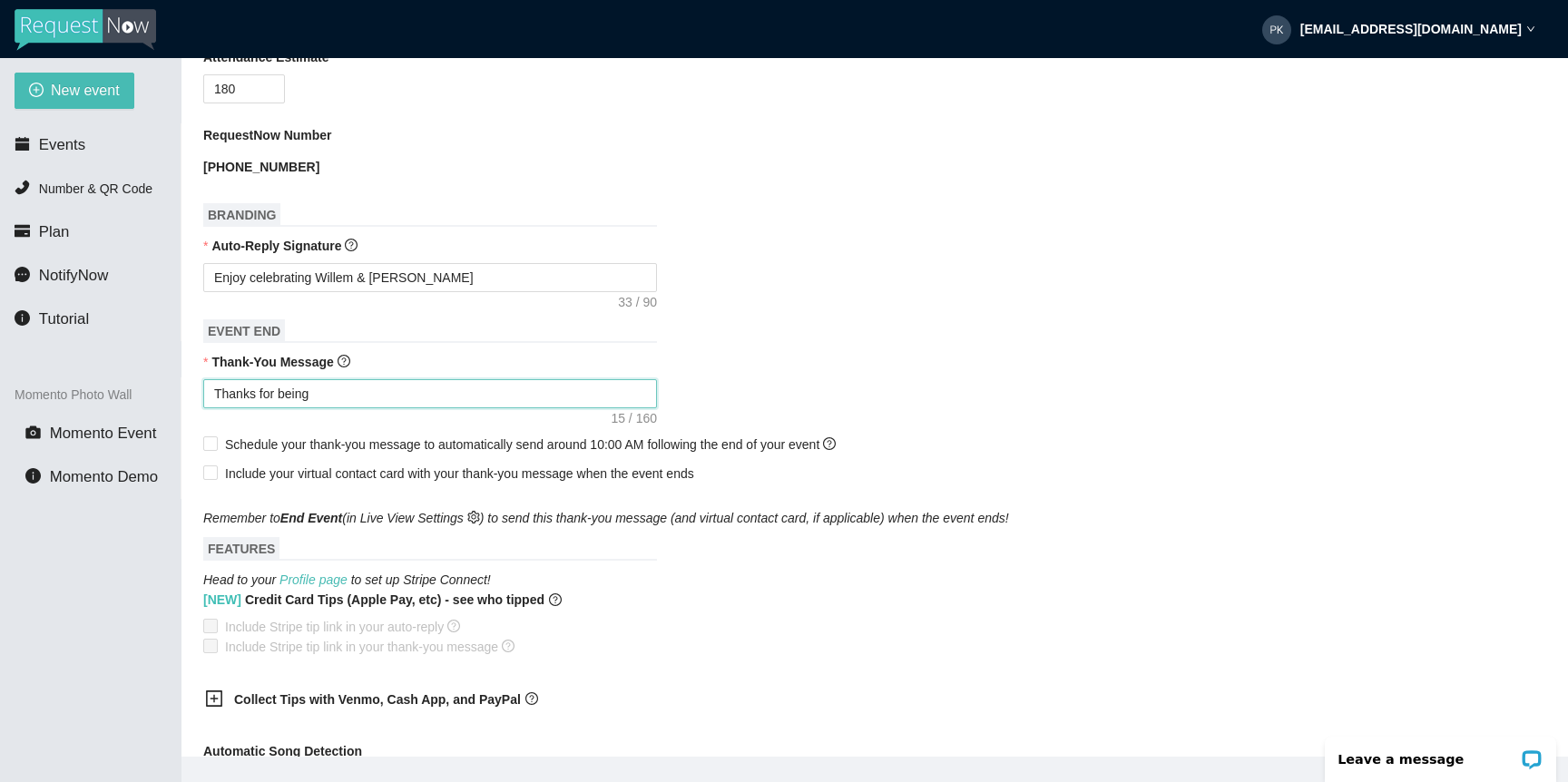
type textarea "Thanks for being"
type textarea "Thanks for being a"
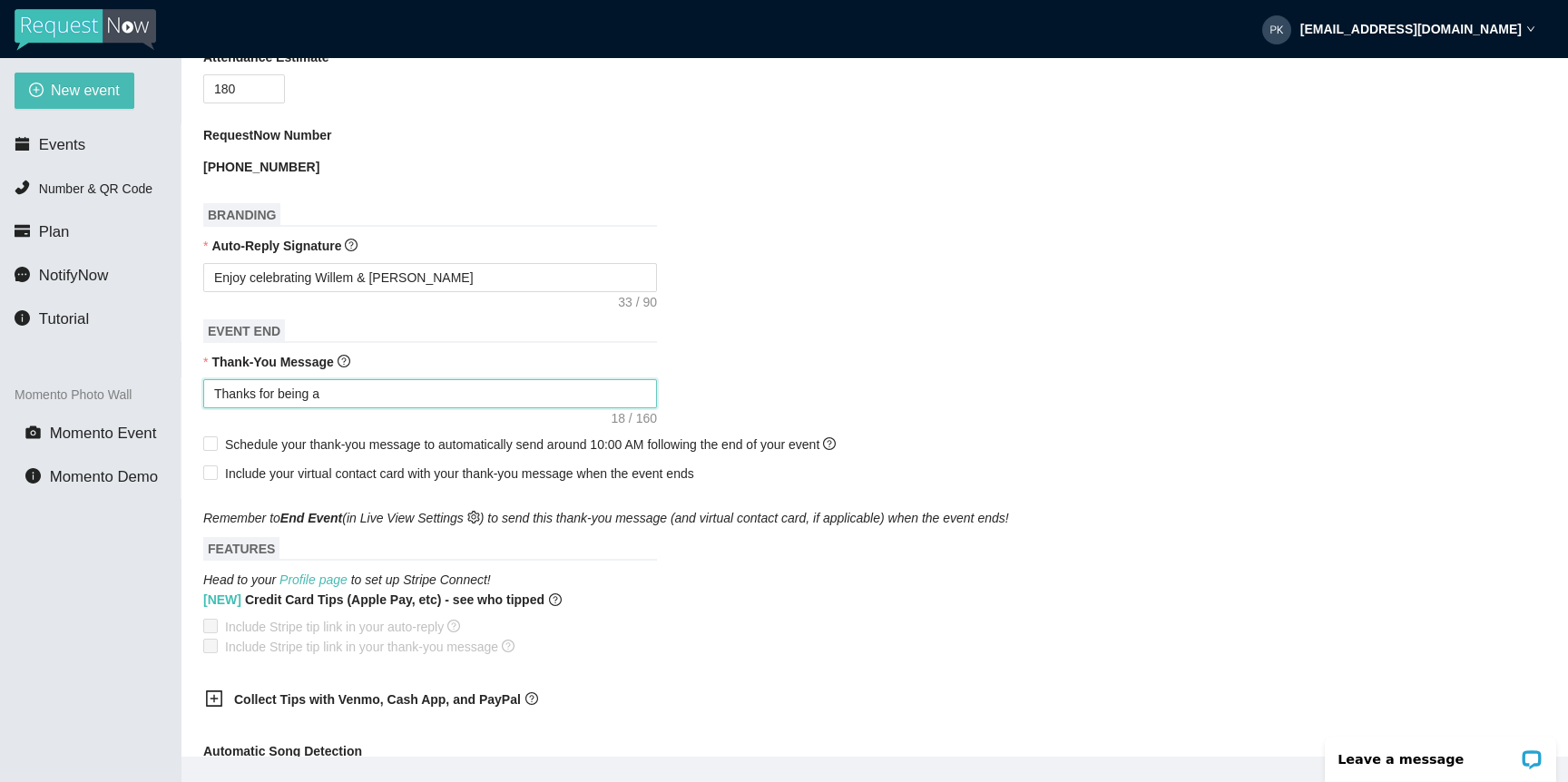
type textarea "Thanks for being a"
type textarea "Thanks for being a p"
type textarea "Thanks for being a pa"
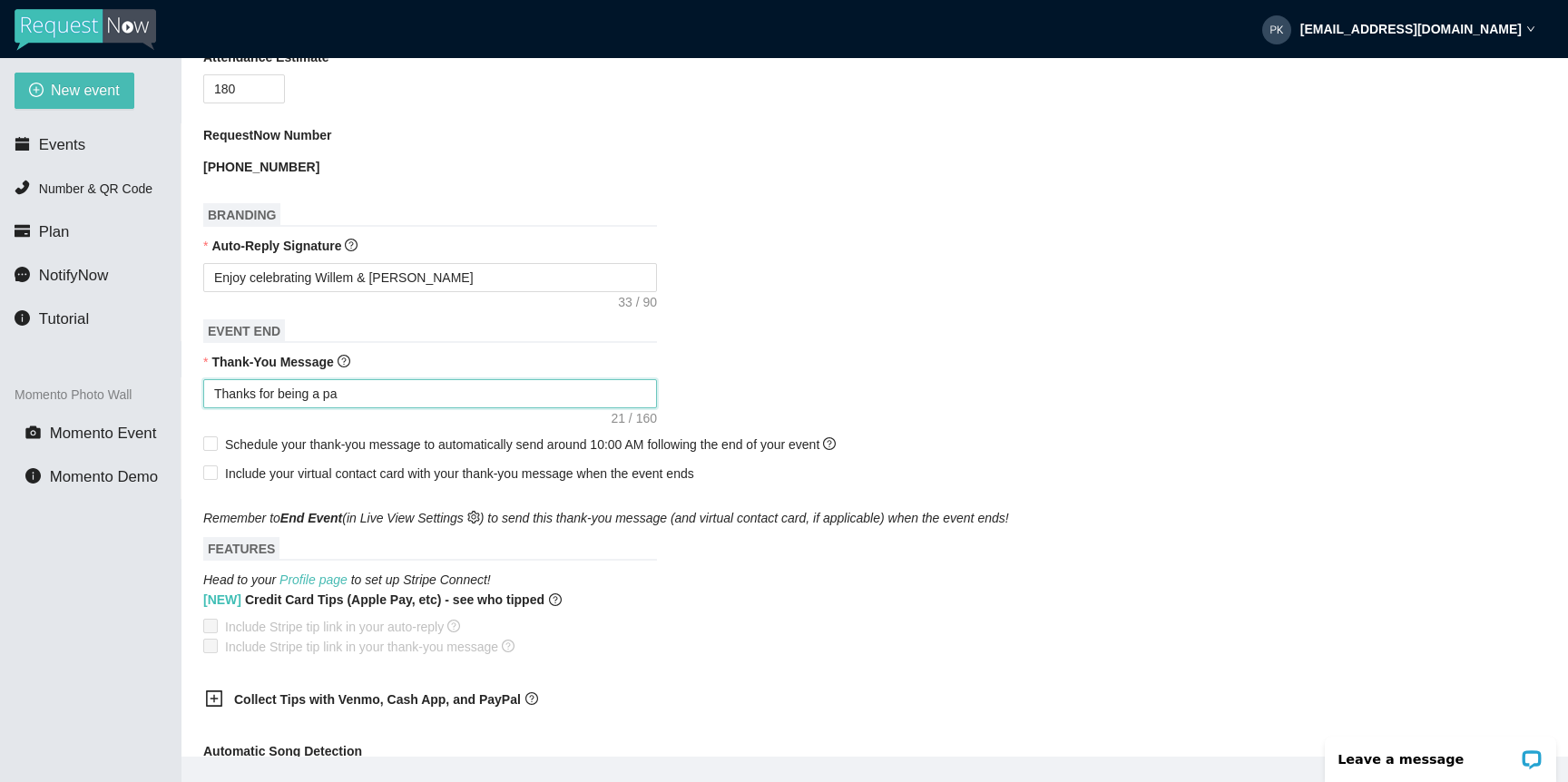
type textarea "Thanks for being a par"
type textarea "Thanks for being a part"
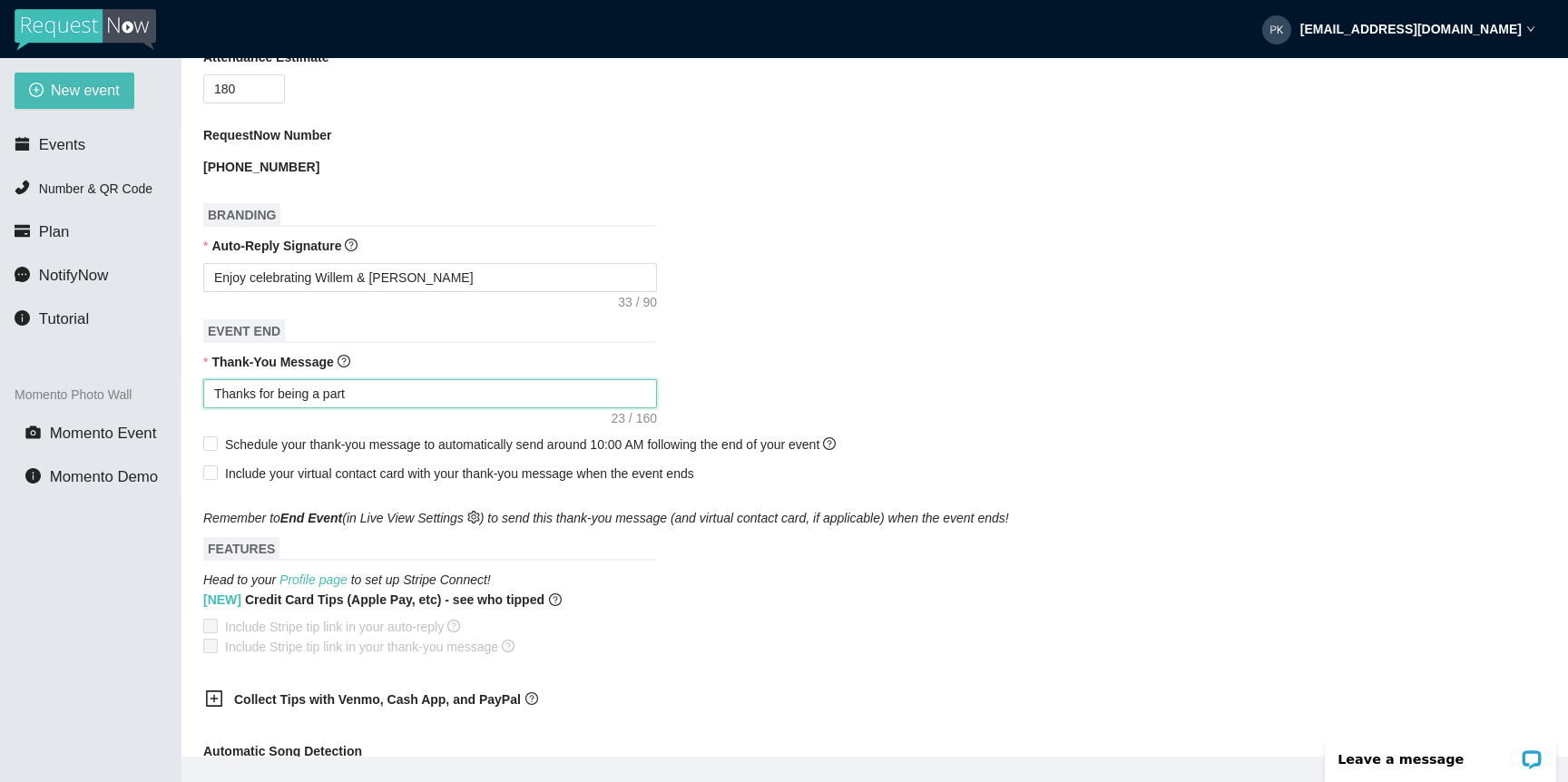
type textarea "Thanks for being a part"
type textarea "Thanks for being a part o"
type textarea "Thanks for being a part of"
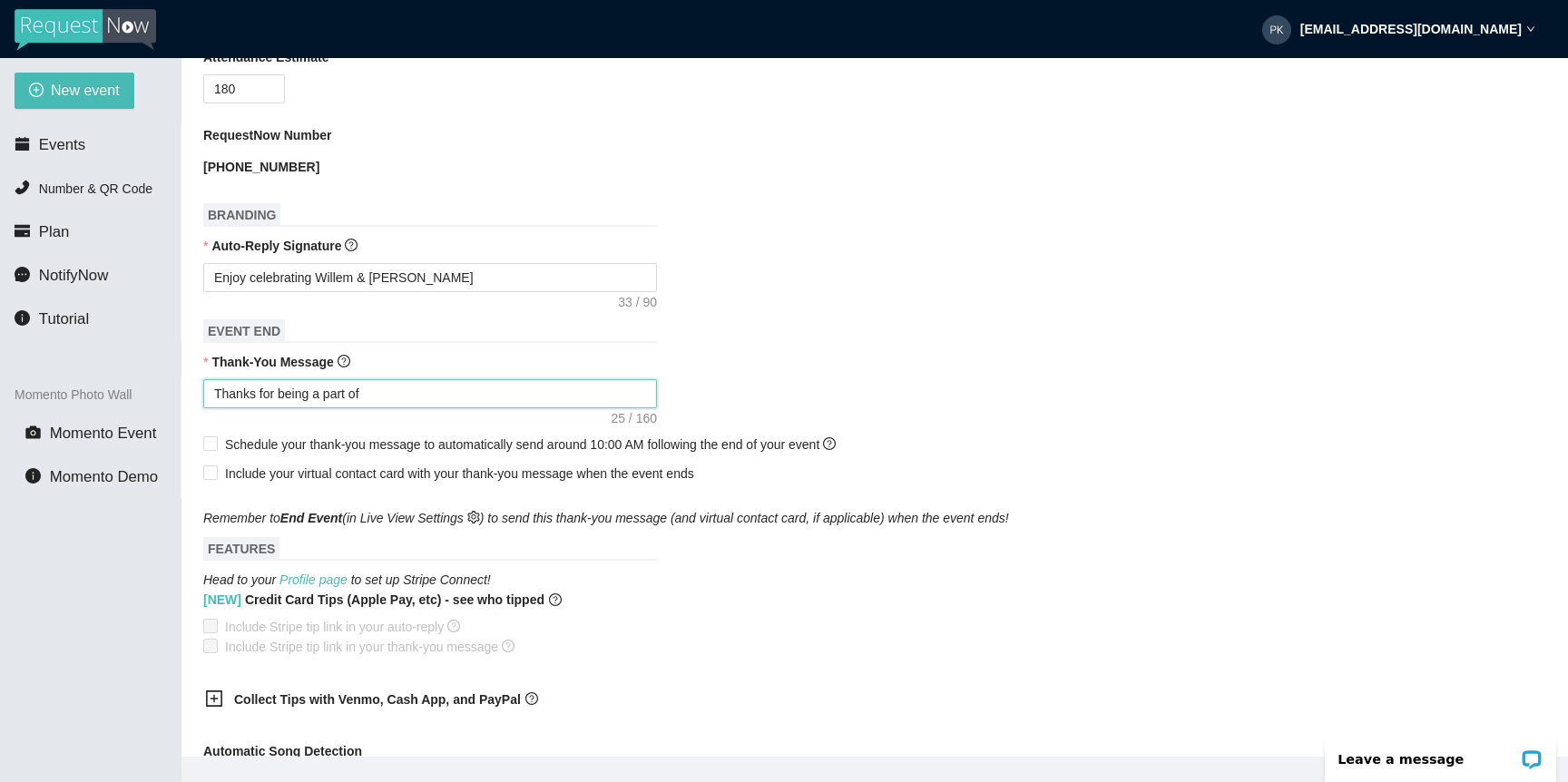
type textarea "Thanks for being a part of"
type textarea "Thanks for being a part of t"
type textarea "Thanks for being a part of th"
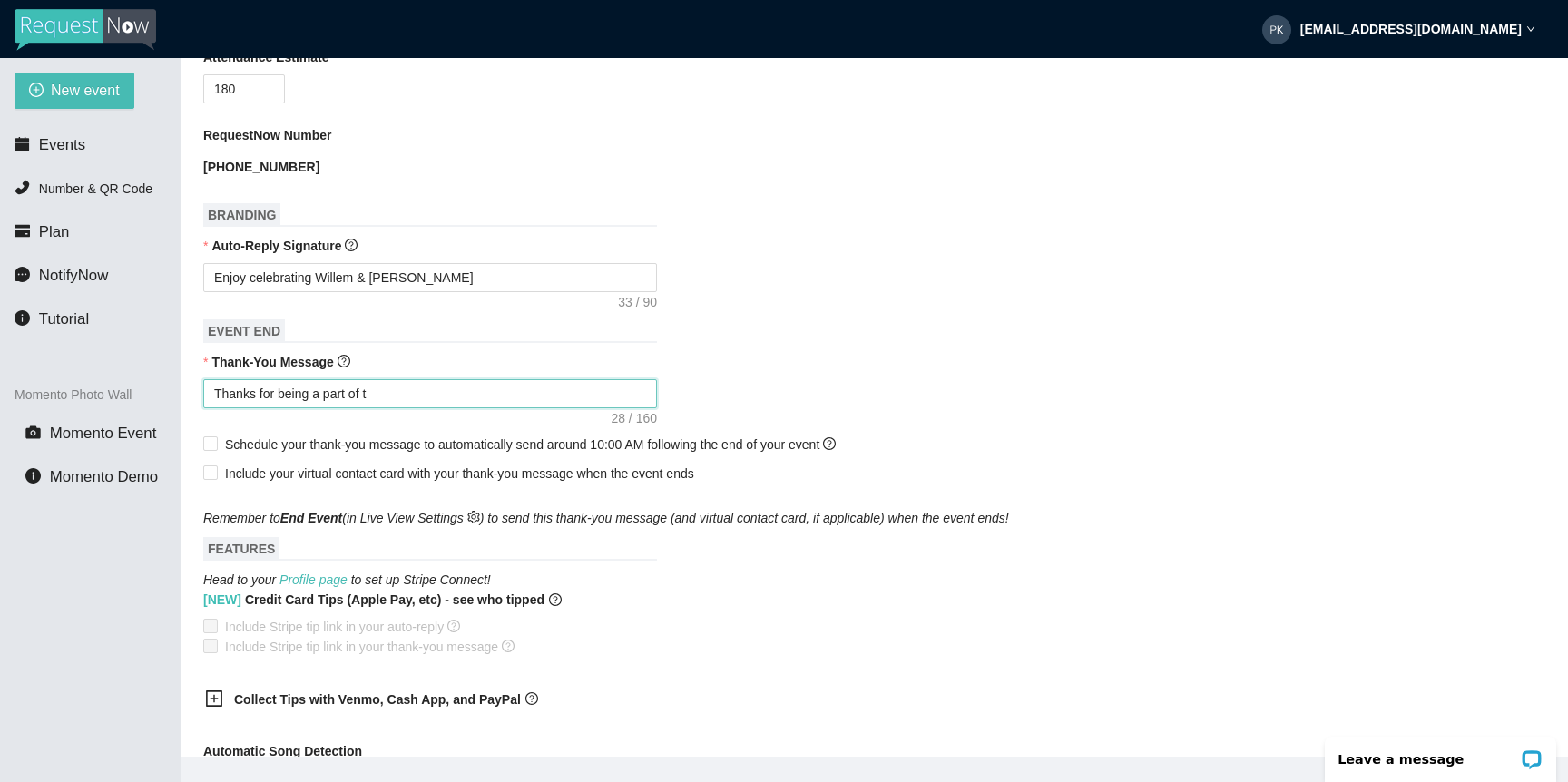
type textarea "Thanks for being a part of th"
type textarea "Thanks for being a part of thi"
type textarea "Thanks for being a part of this"
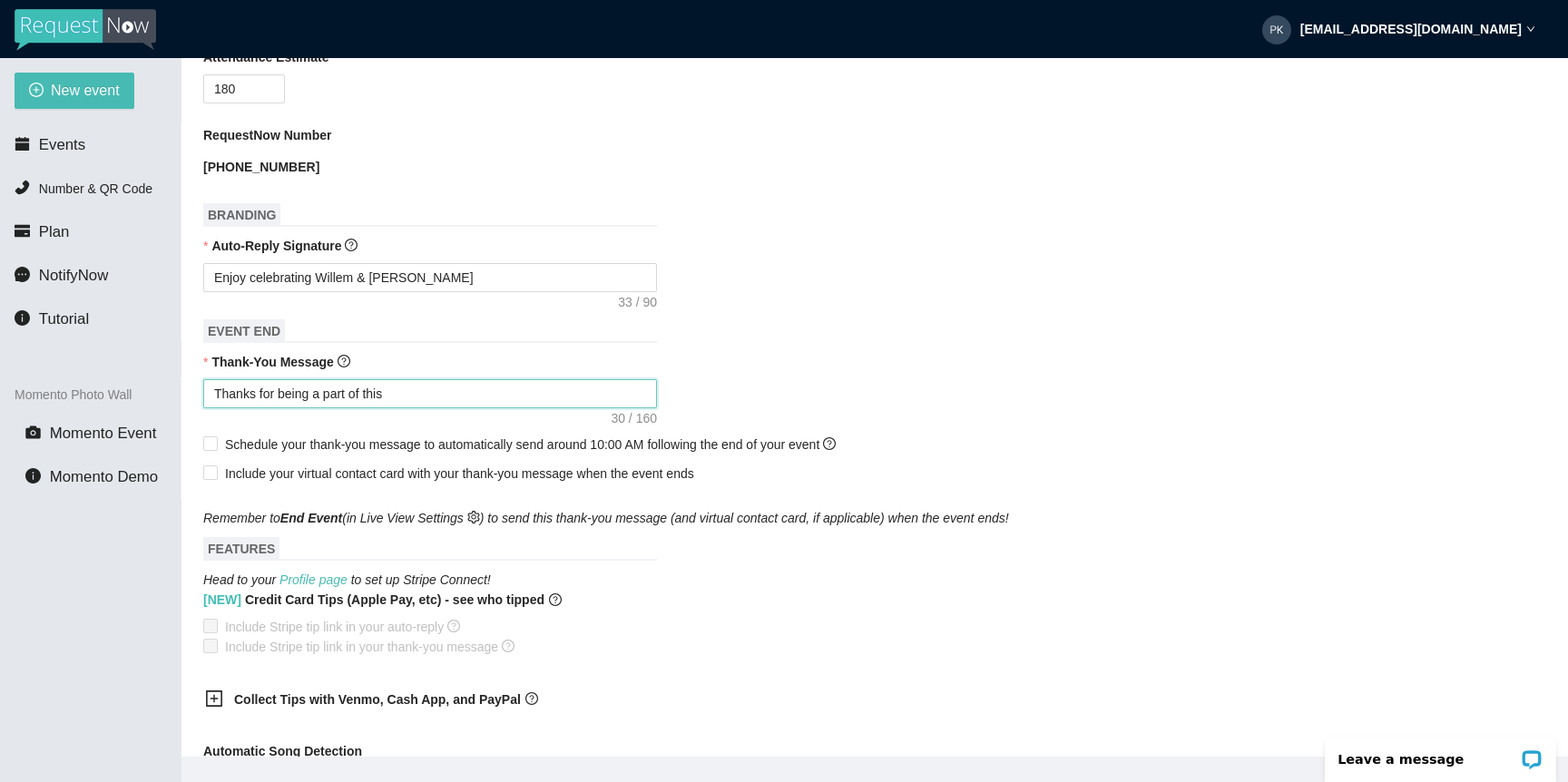
type textarea "Thanks for being a part of this"
type textarea "Thanks for being a part of this s"
type textarea "Thanks for being a part of this sp"
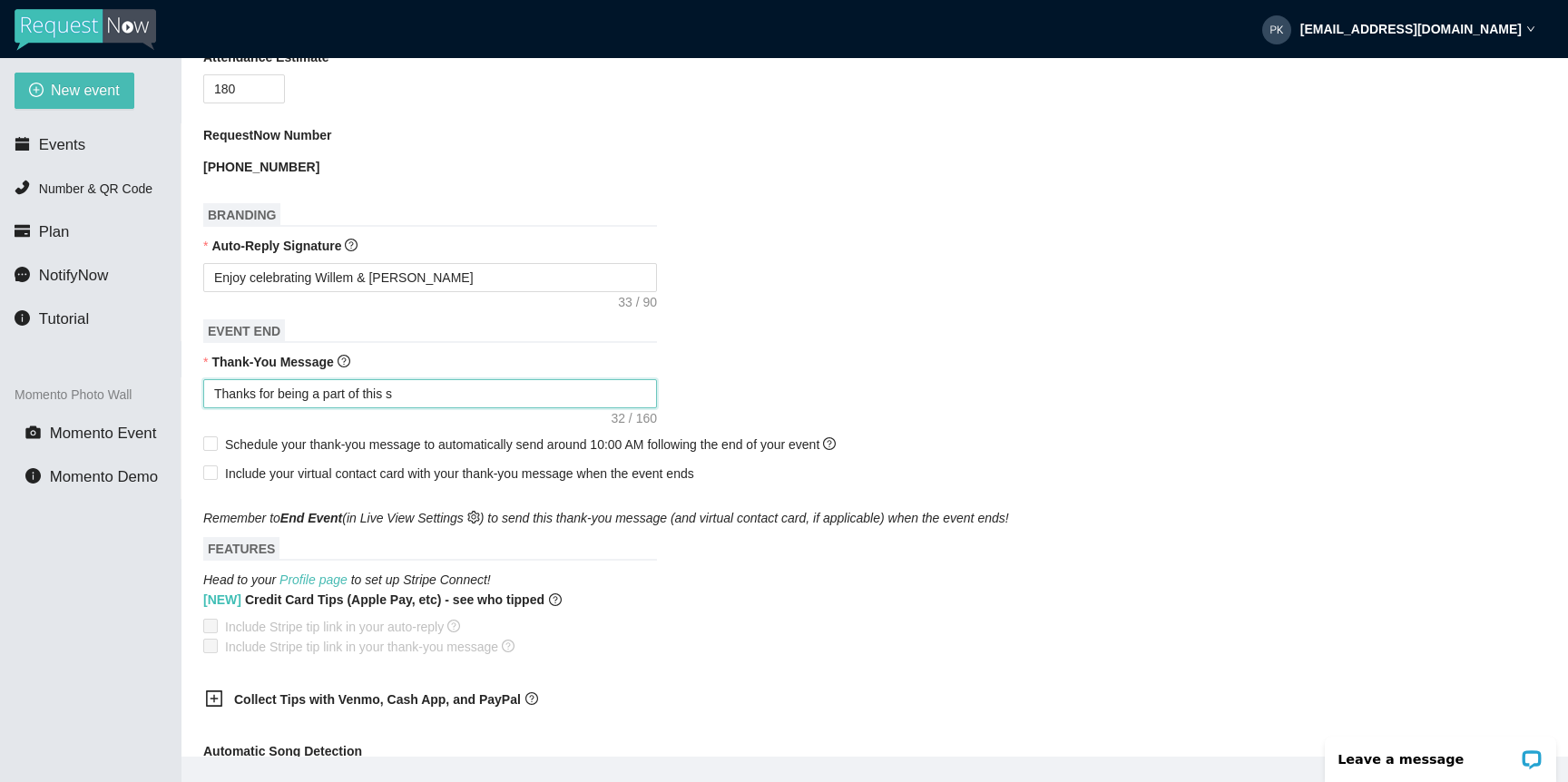
type textarea "Thanks for being a part of this sp"
type textarea "Thanks for being a part of this spe"
type textarea "Thanks for being a part of this spec"
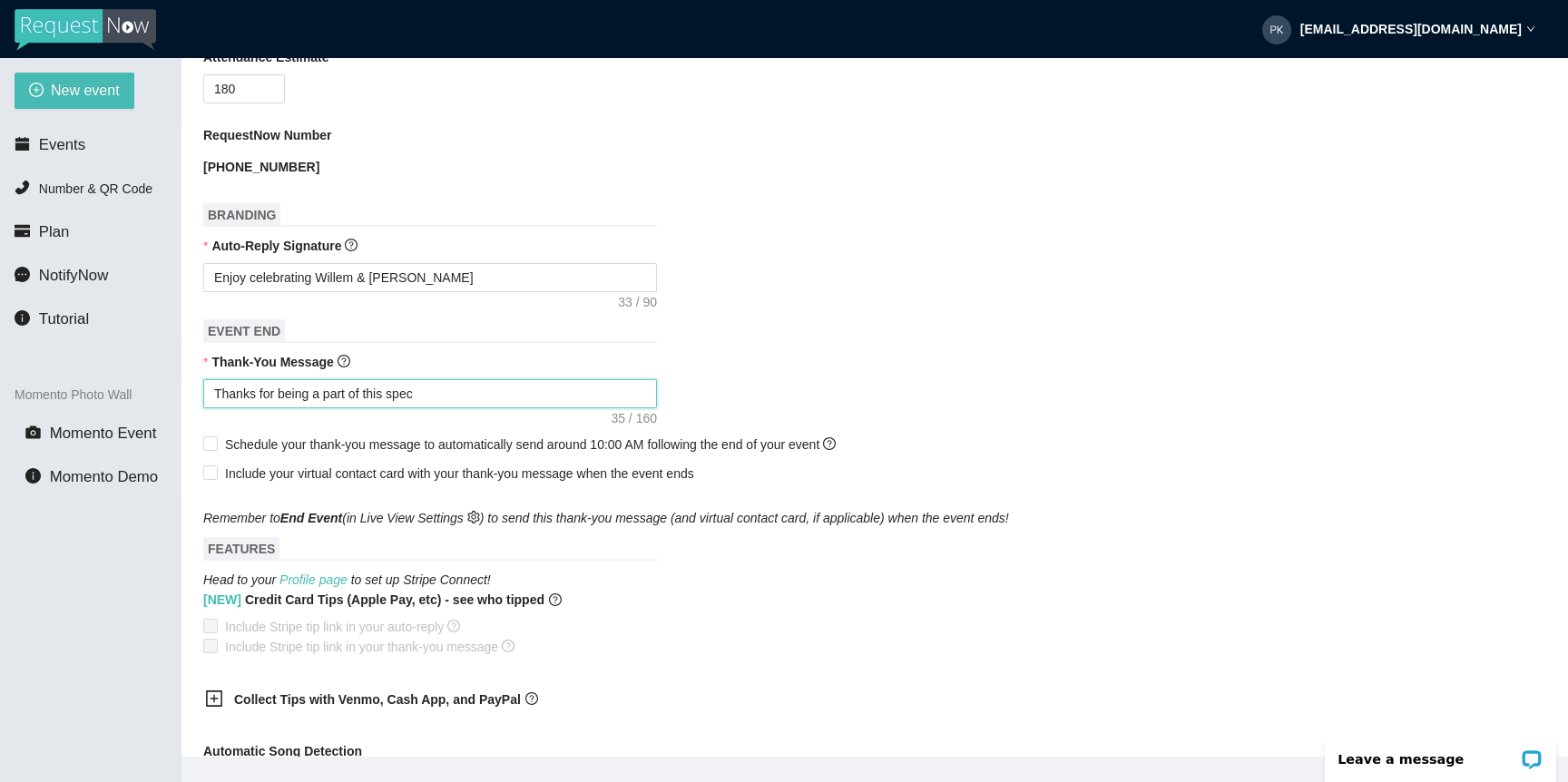
type textarea "Thanks for being a part of this speci"
type textarea "Thanks for being a part of this specia"
type textarea "Thanks for being a part of this special"
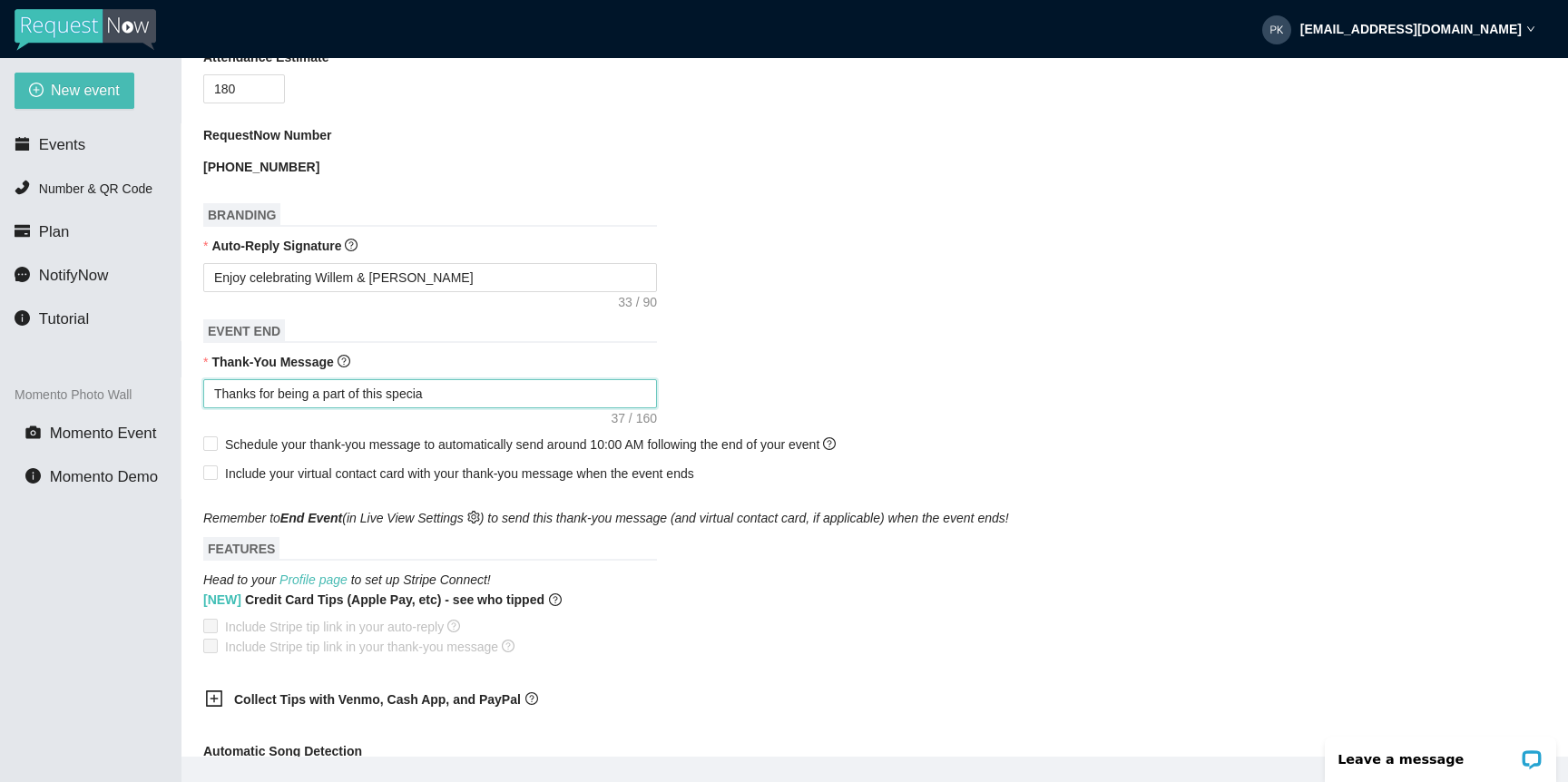
type textarea "Thanks for being a part of this special"
type textarea "Thanks for being a part of this special n"
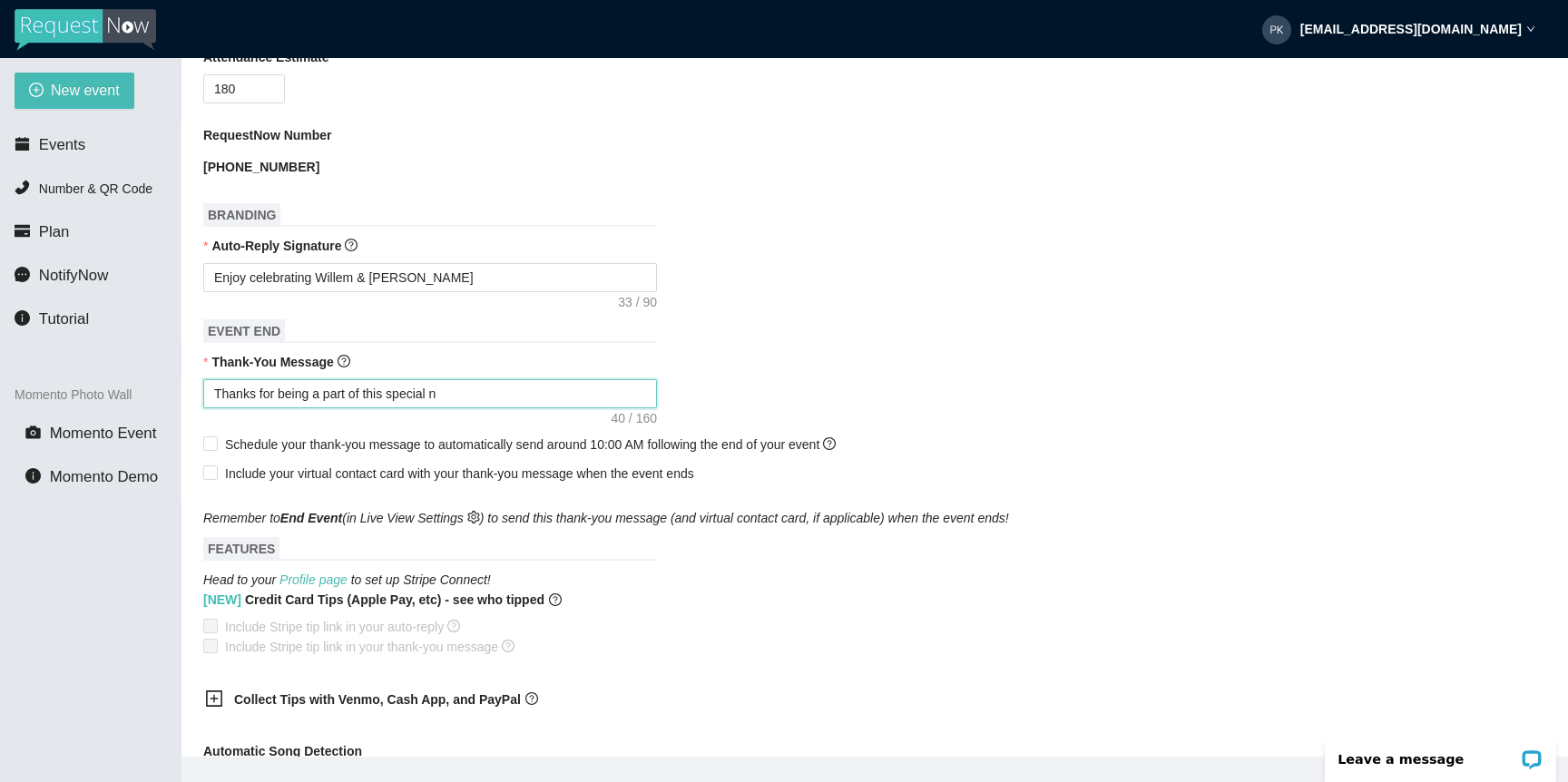
type textarea "Thanks for being a part of this special ni"
type textarea "Thanks for being a part of this special nig"
type textarea "Thanks for being a part of this special nigh"
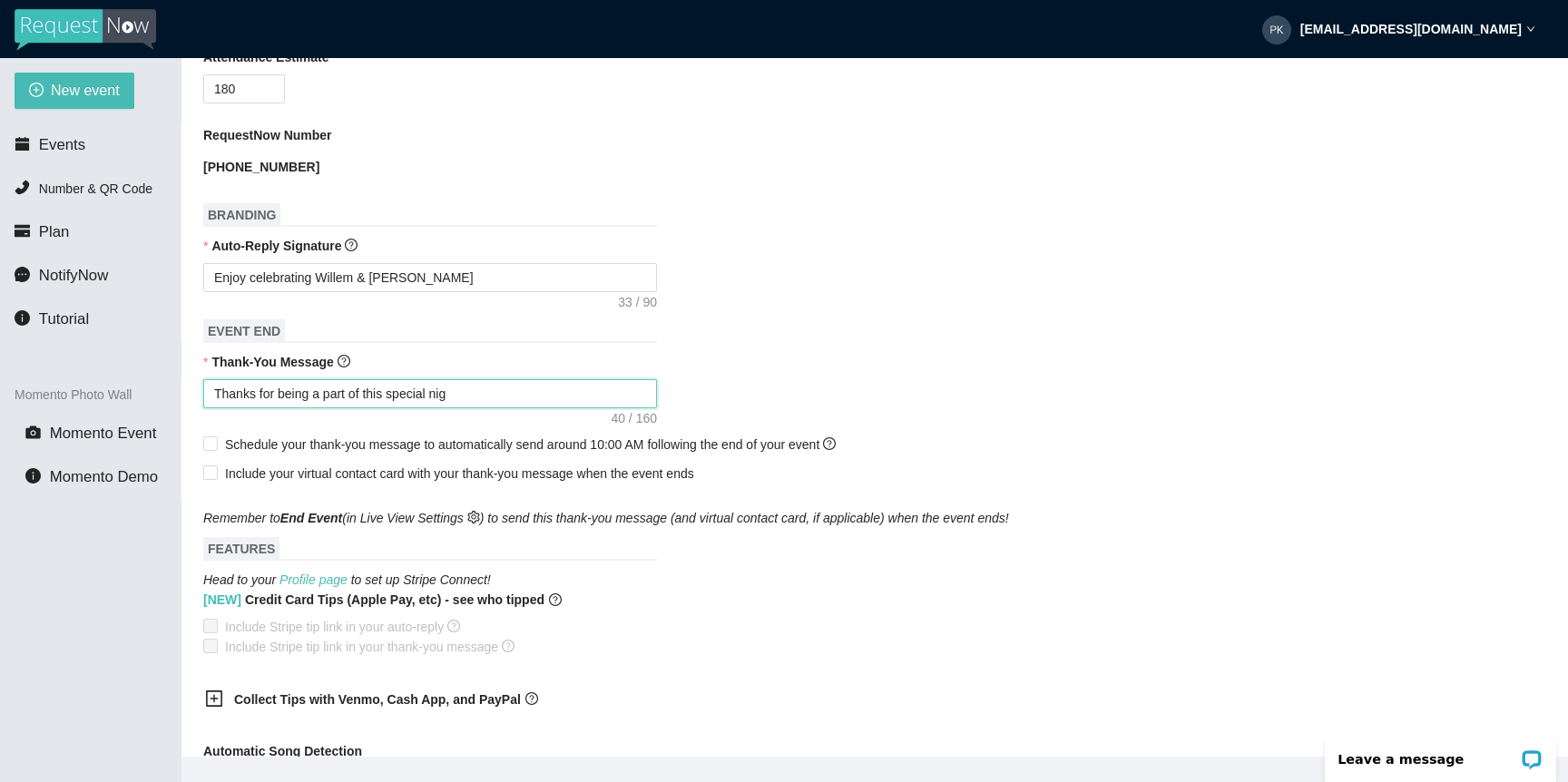
type textarea "Thanks for being a part of this special nigh"
type textarea "Thanks for being a part of this special night"
type textarea "Thanks for being a part of this special night!"
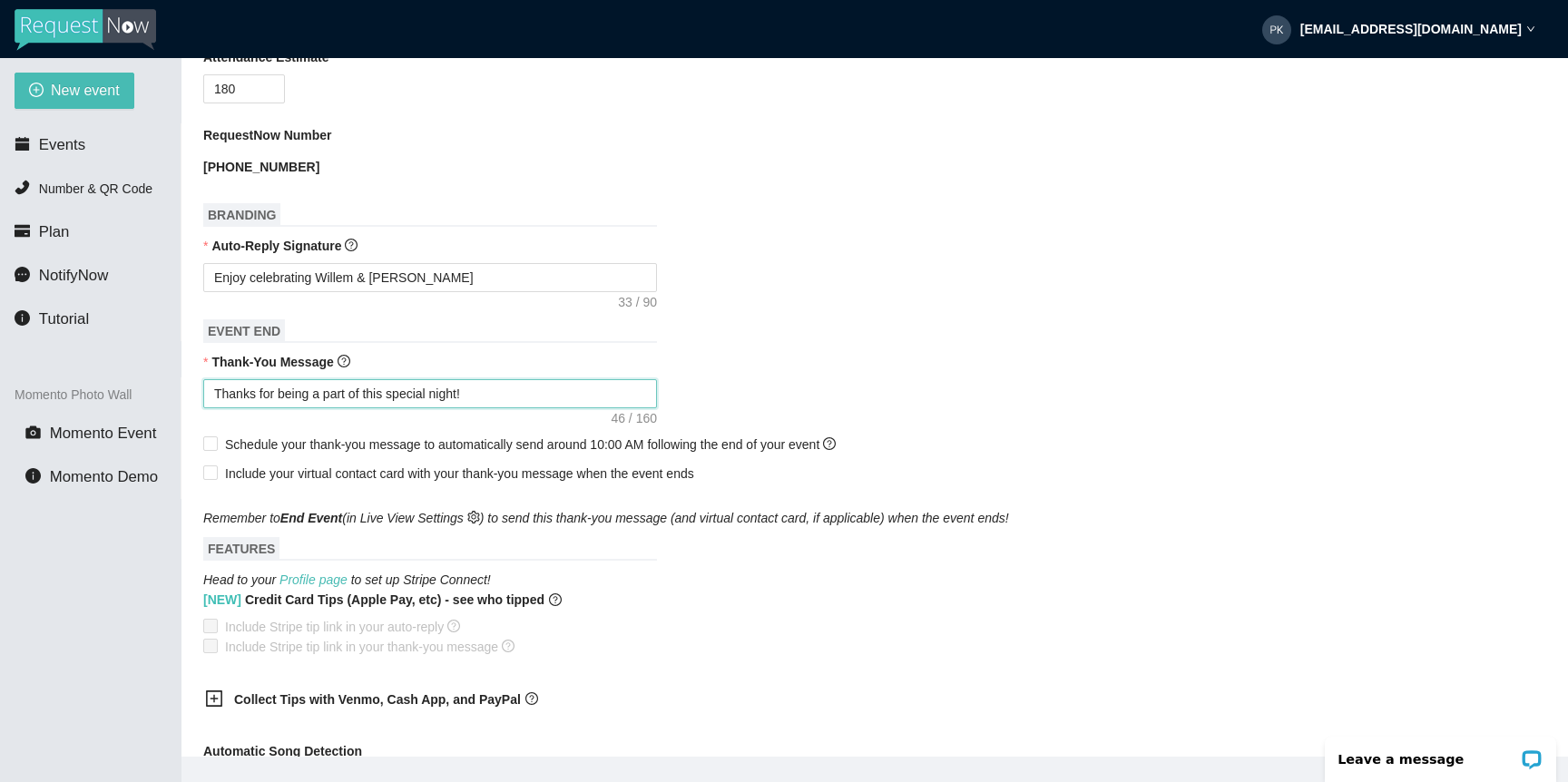
type textarea "Thanks for being a part of this special night!"
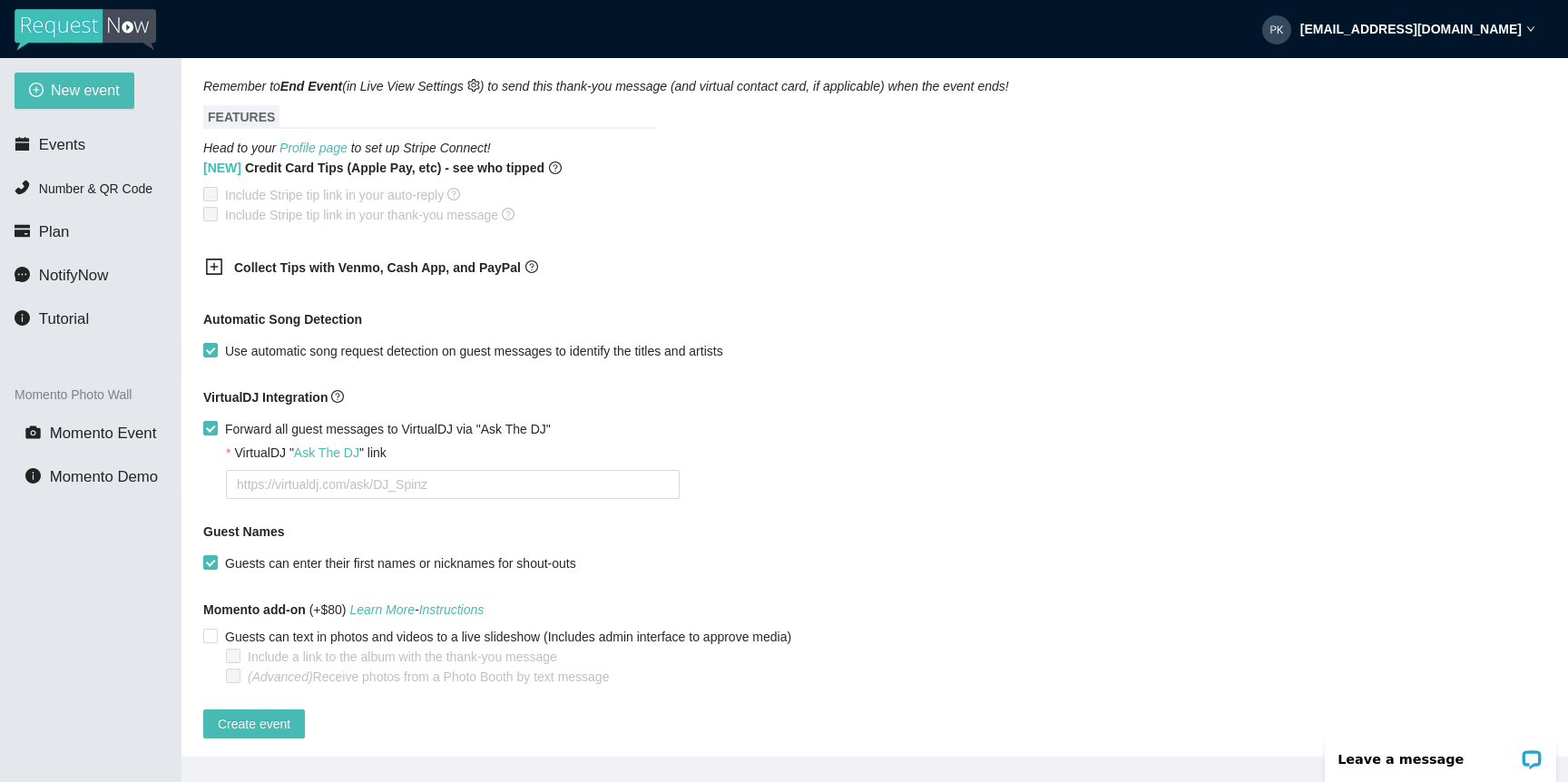
scroll to position [896, 0]
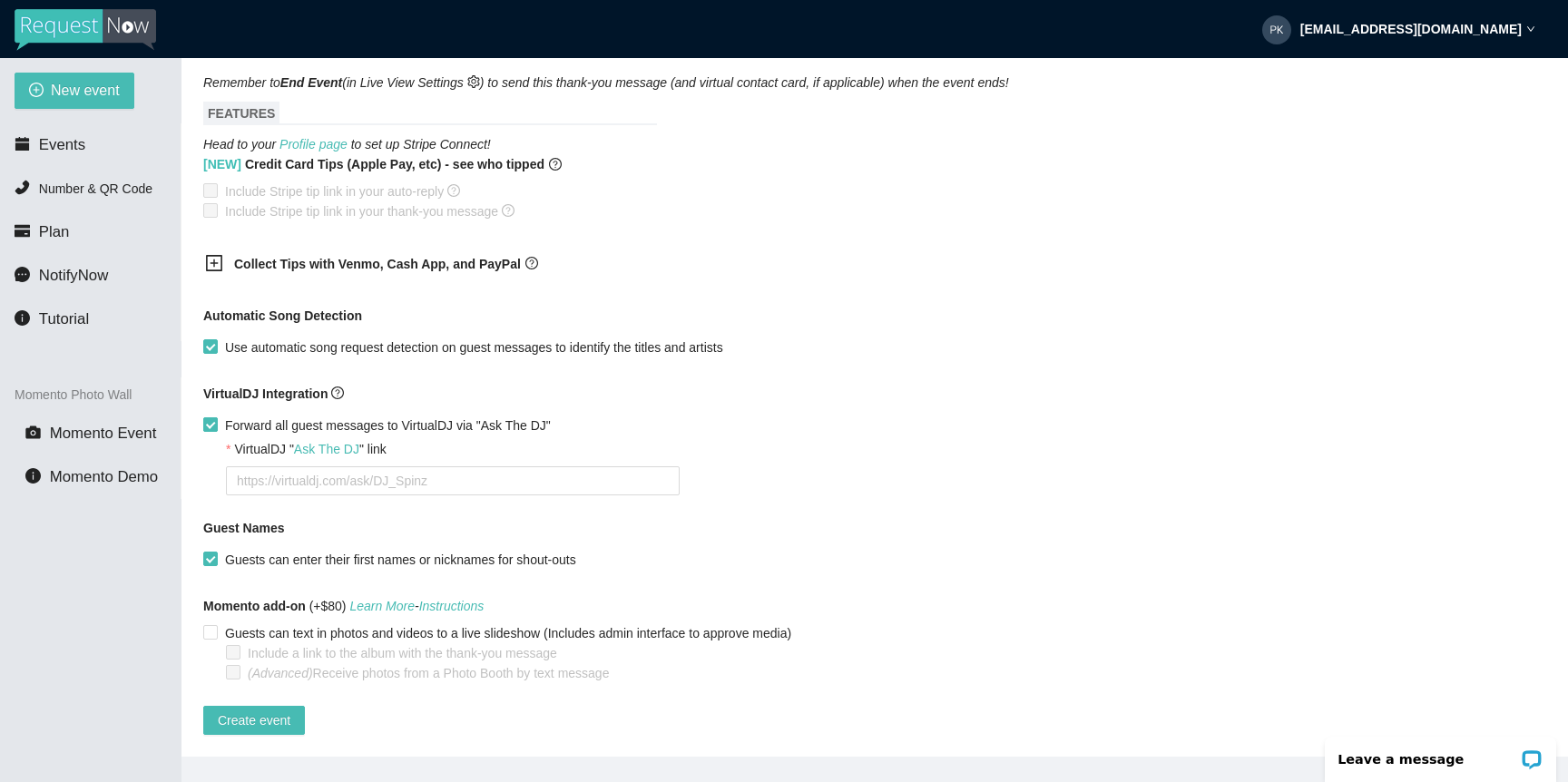
type textarea "Thanks for being a part of this special night!"
click at [314, 427] on span "Forward all guest messages to VirtualDJ via "Ask The DJ"" at bounding box center [388, 425] width 340 height 20
click at [216, 427] on input "Forward all guest messages to VirtualDJ via "Ask The DJ"" at bounding box center [209, 423] width 13 height 13
checkbox input "false"
type textarea "https://virtualdj.com/ask/DJ_Spinz"
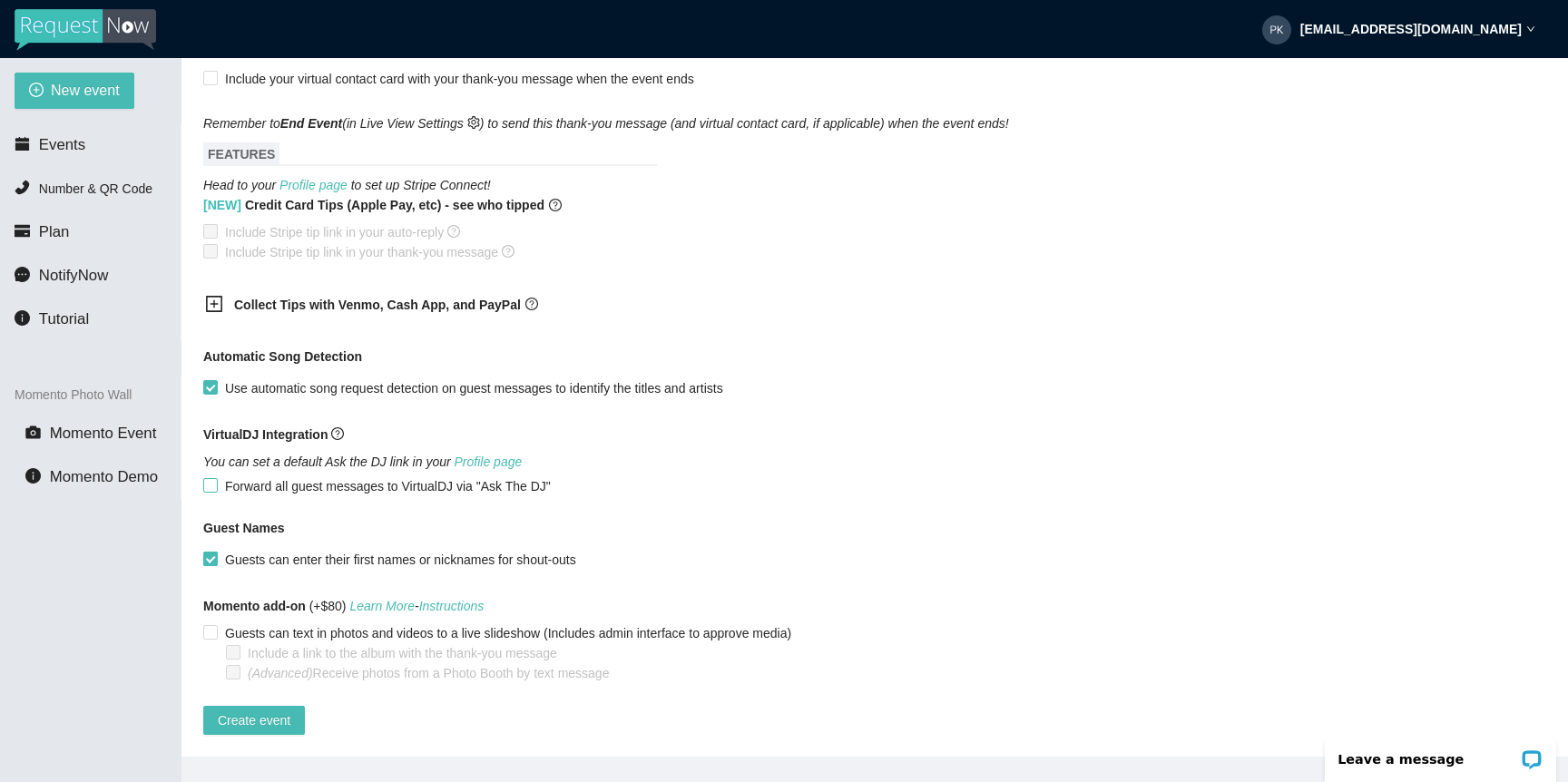
scroll to position [58, 0]
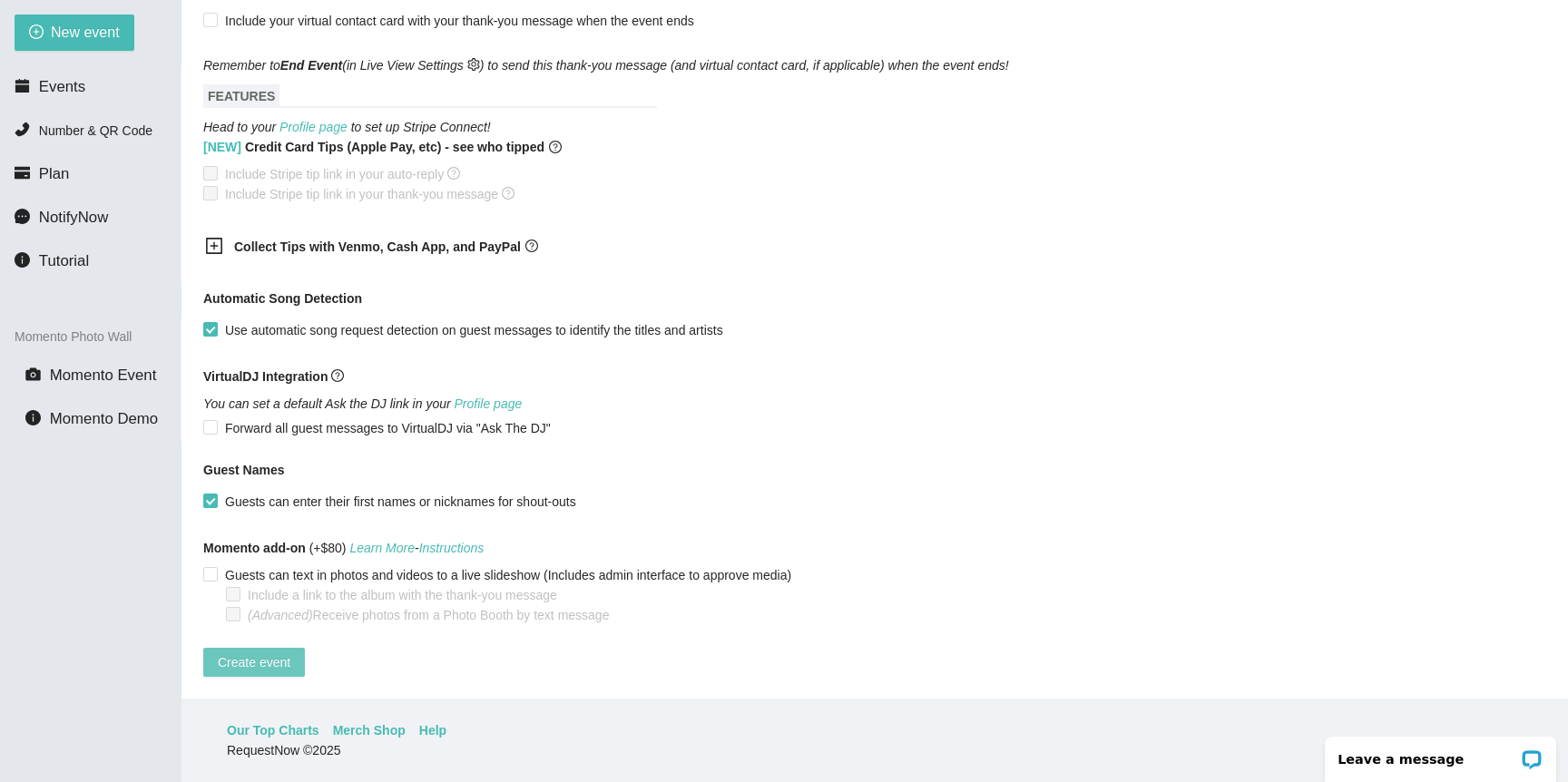
click at [276, 652] on span "Create event" at bounding box center [254, 662] width 73 height 20
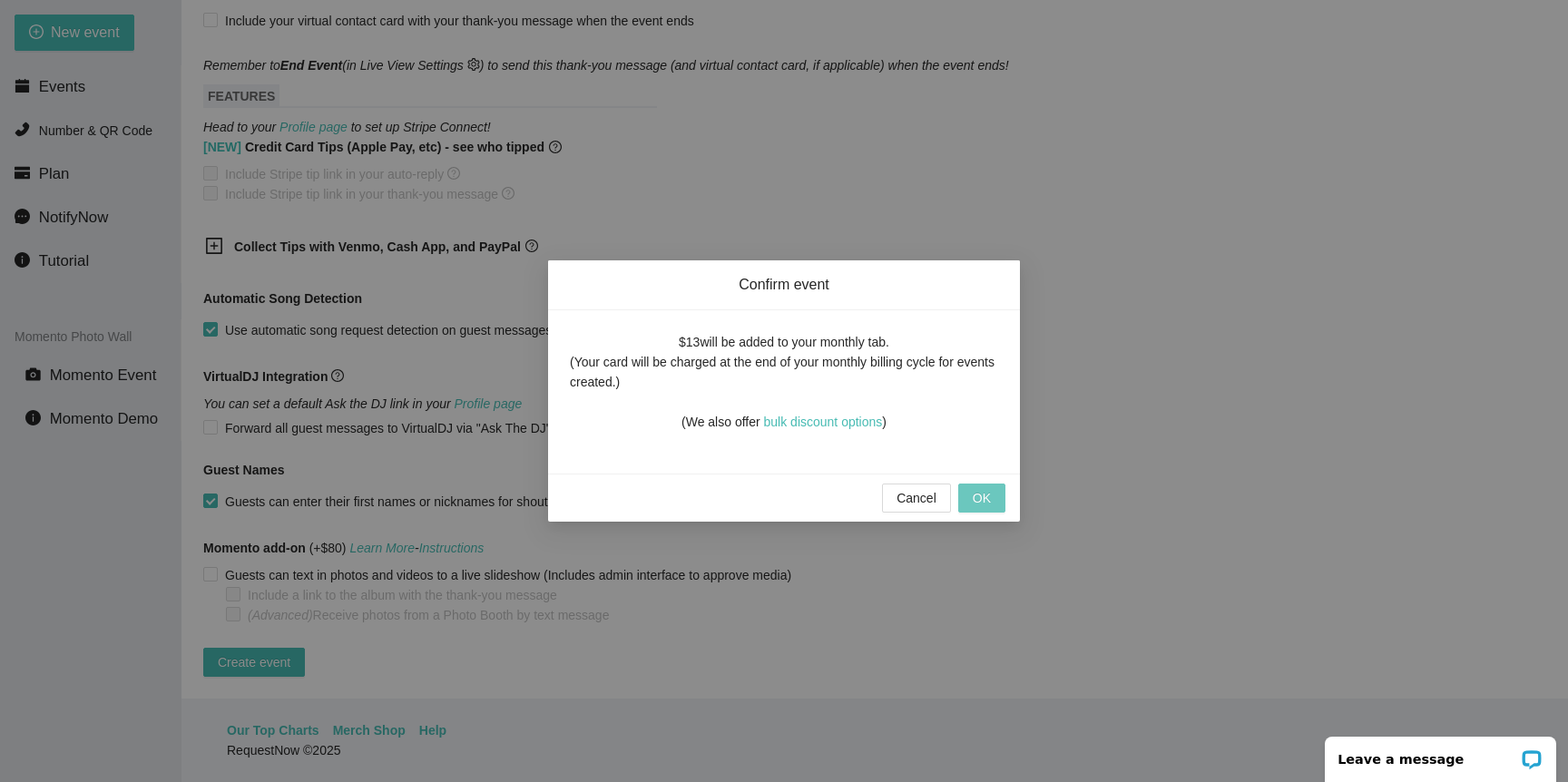
click at [982, 497] on span "OK" at bounding box center [982, 498] width 18 height 20
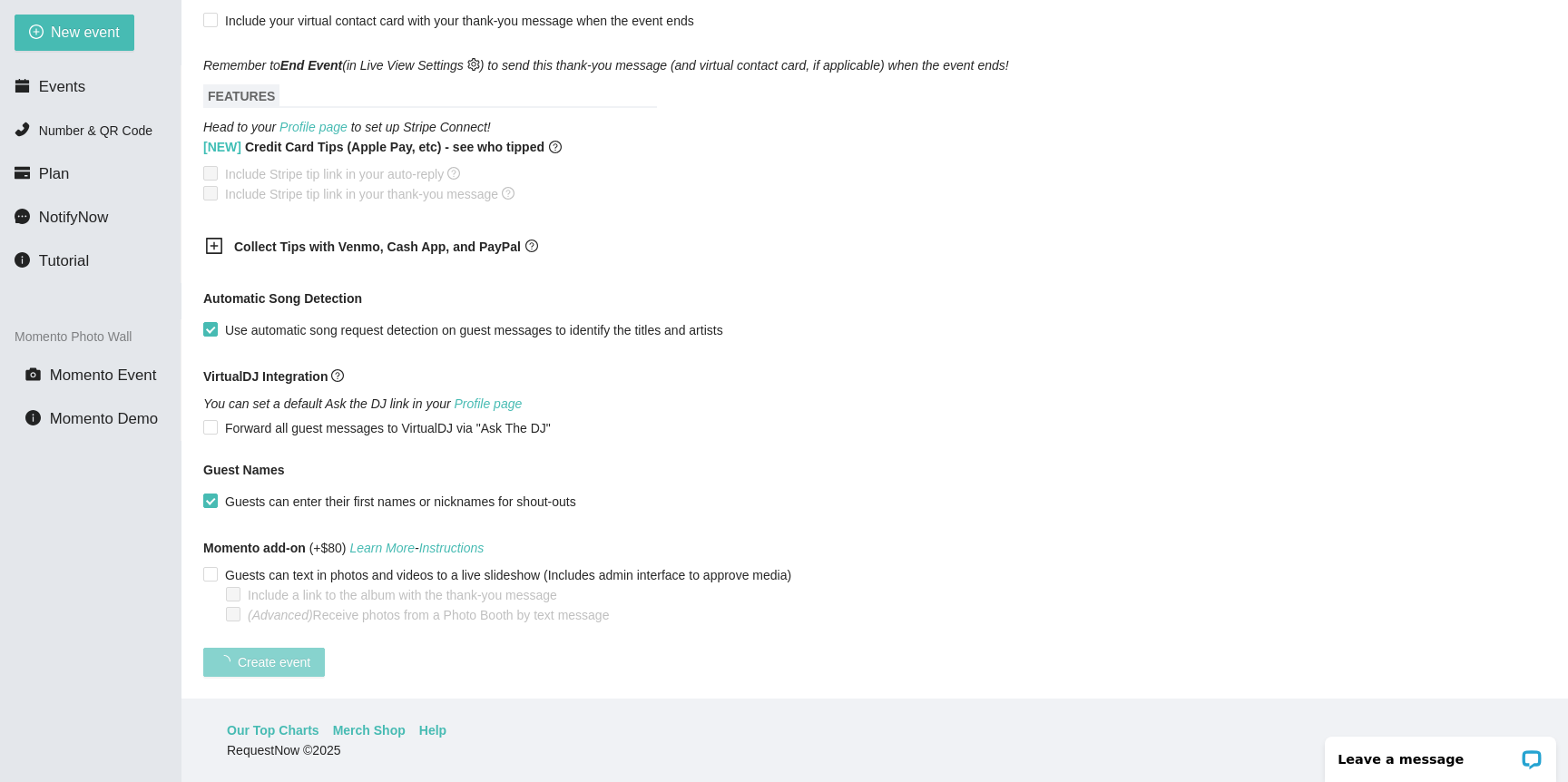
scroll to position [164, 0]
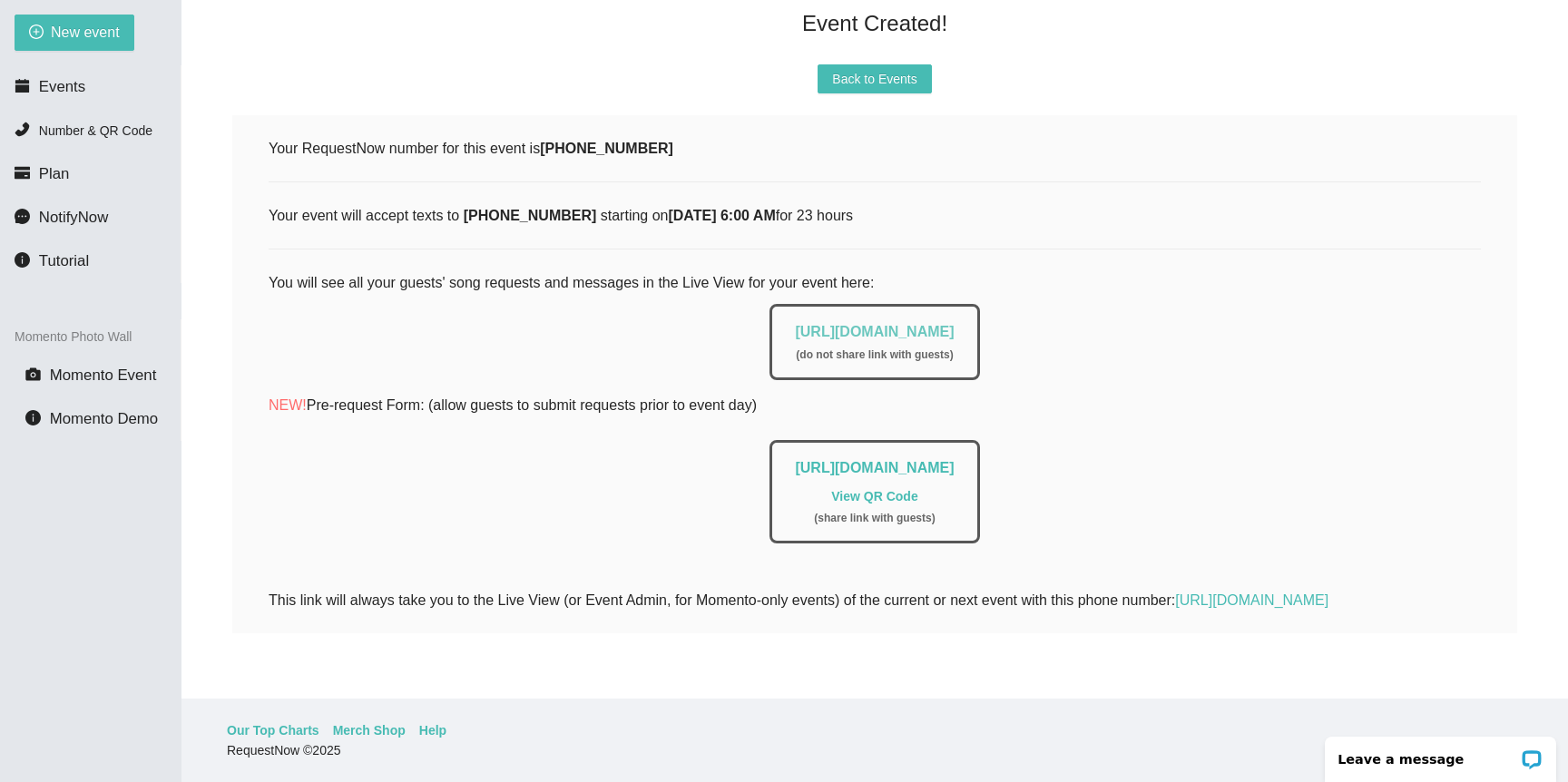
click at [827, 324] on link "https://app.requestnow.io/live/ewpvvgr" at bounding box center [874, 331] width 159 height 16
